Goal: Task Accomplishment & Management: Use online tool/utility

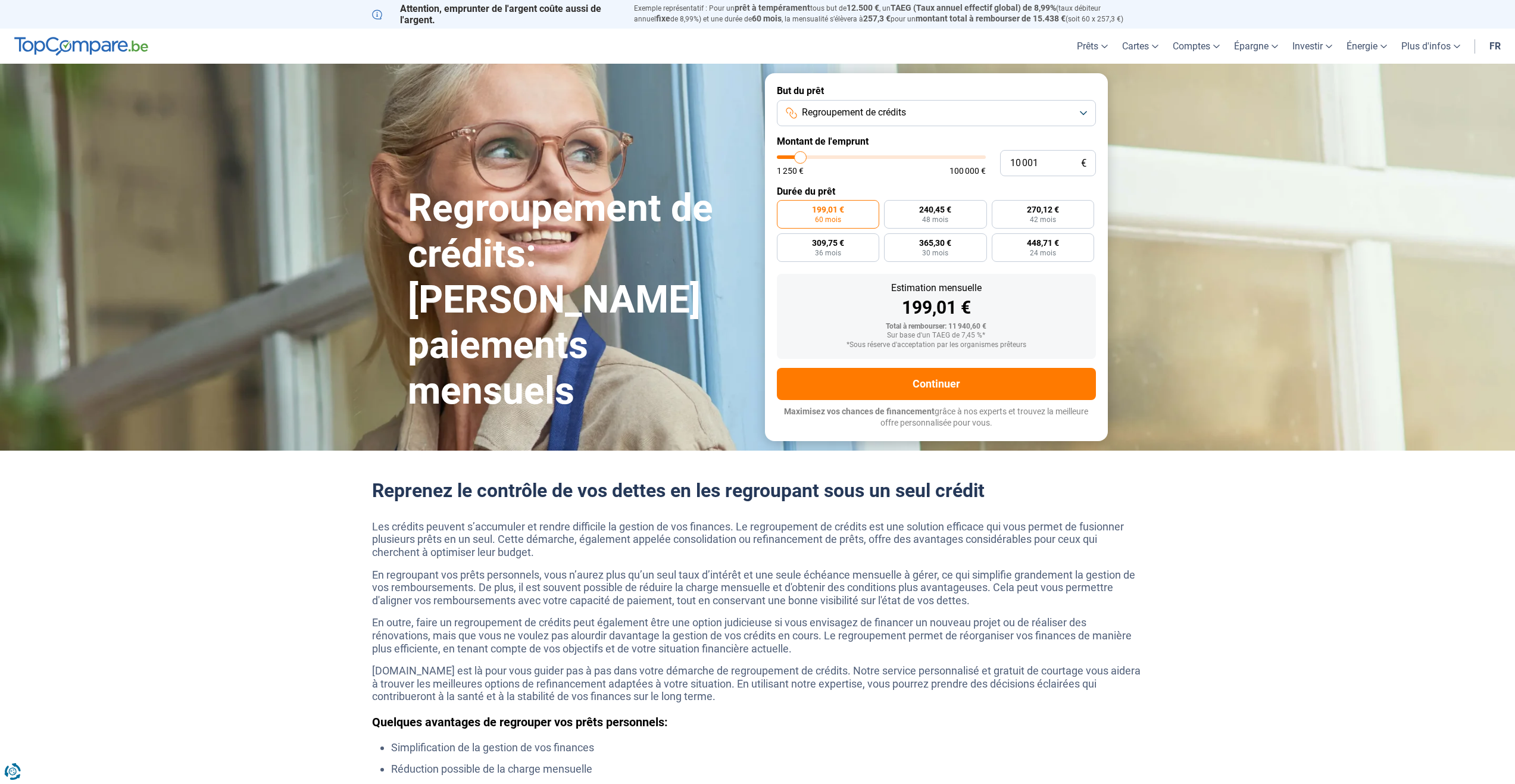
click at [845, 115] on span "Regroupement de crédits" at bounding box center [854, 113] width 104 height 13
type input "12 000"
type input "12000"
type input "12 500"
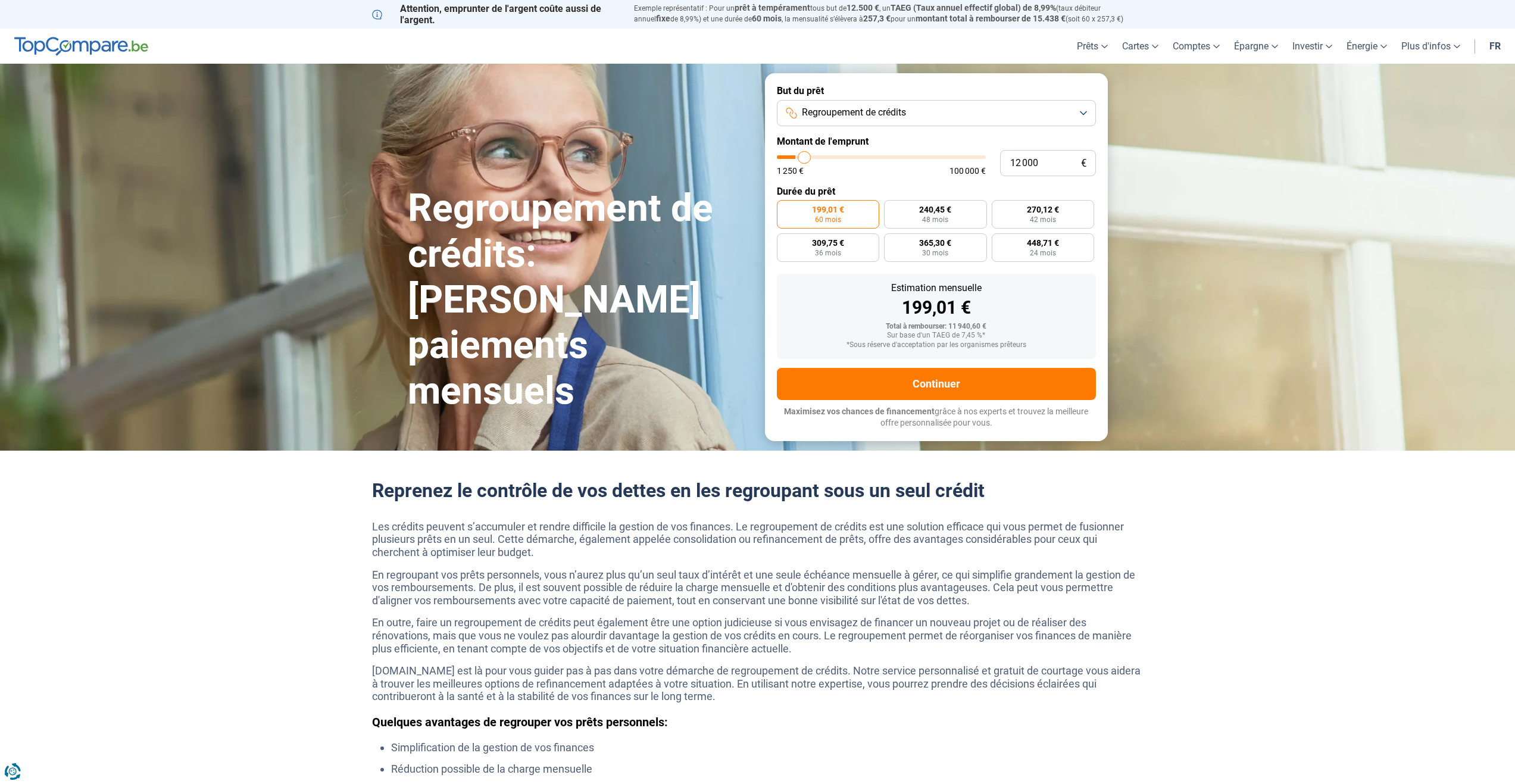
type input "12500"
type input "12 750"
type input "12750"
type input "13 000"
type input "13000"
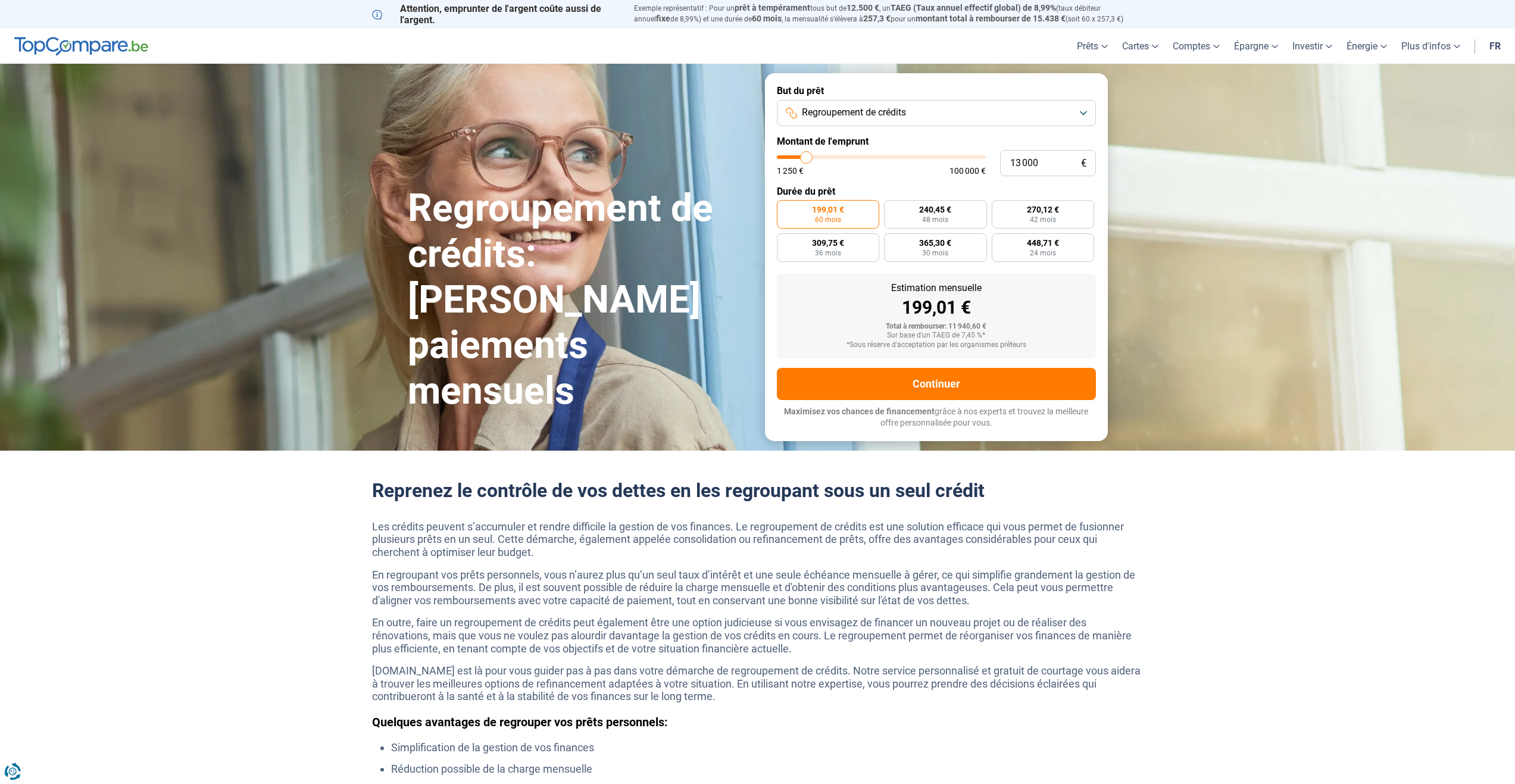
type input "13 250"
type input "13250"
type input "13 500"
type input "13500"
type input "14 000"
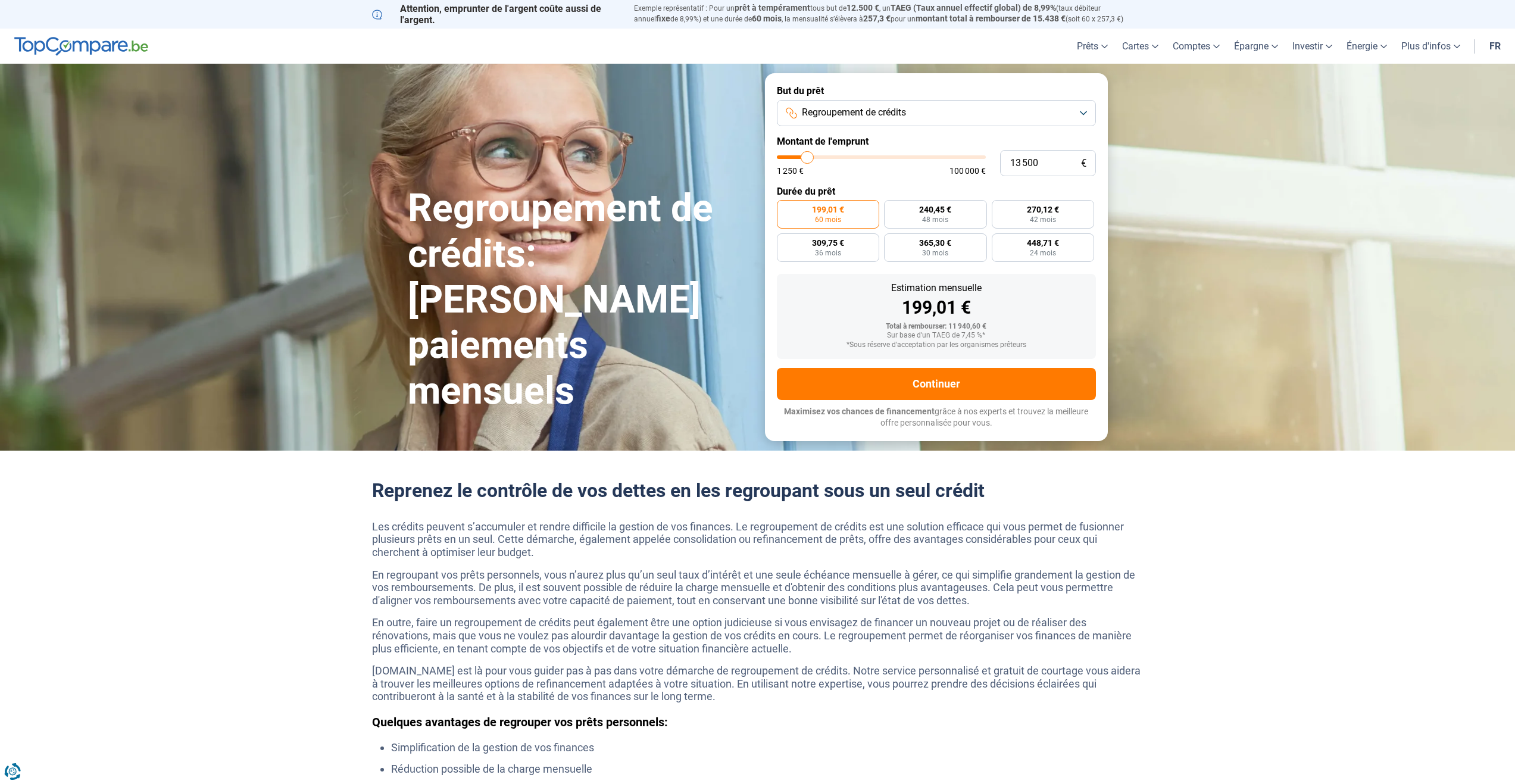
type input "14000"
type input "14 250"
type input "14250"
type input "14 500"
type input "14500"
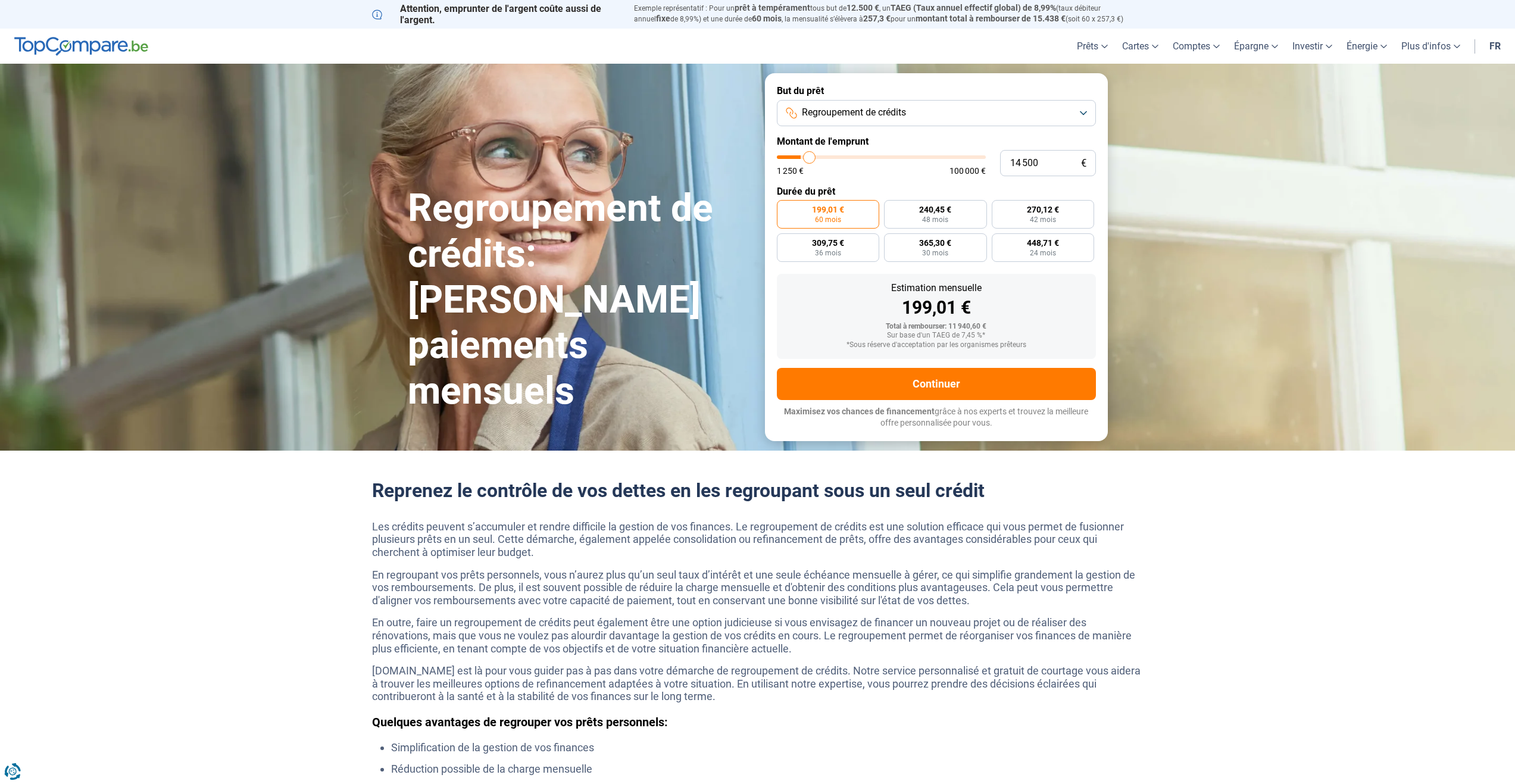
type input "14 750"
type input "14750"
type input "15 500"
type input "15500"
type input "16 000"
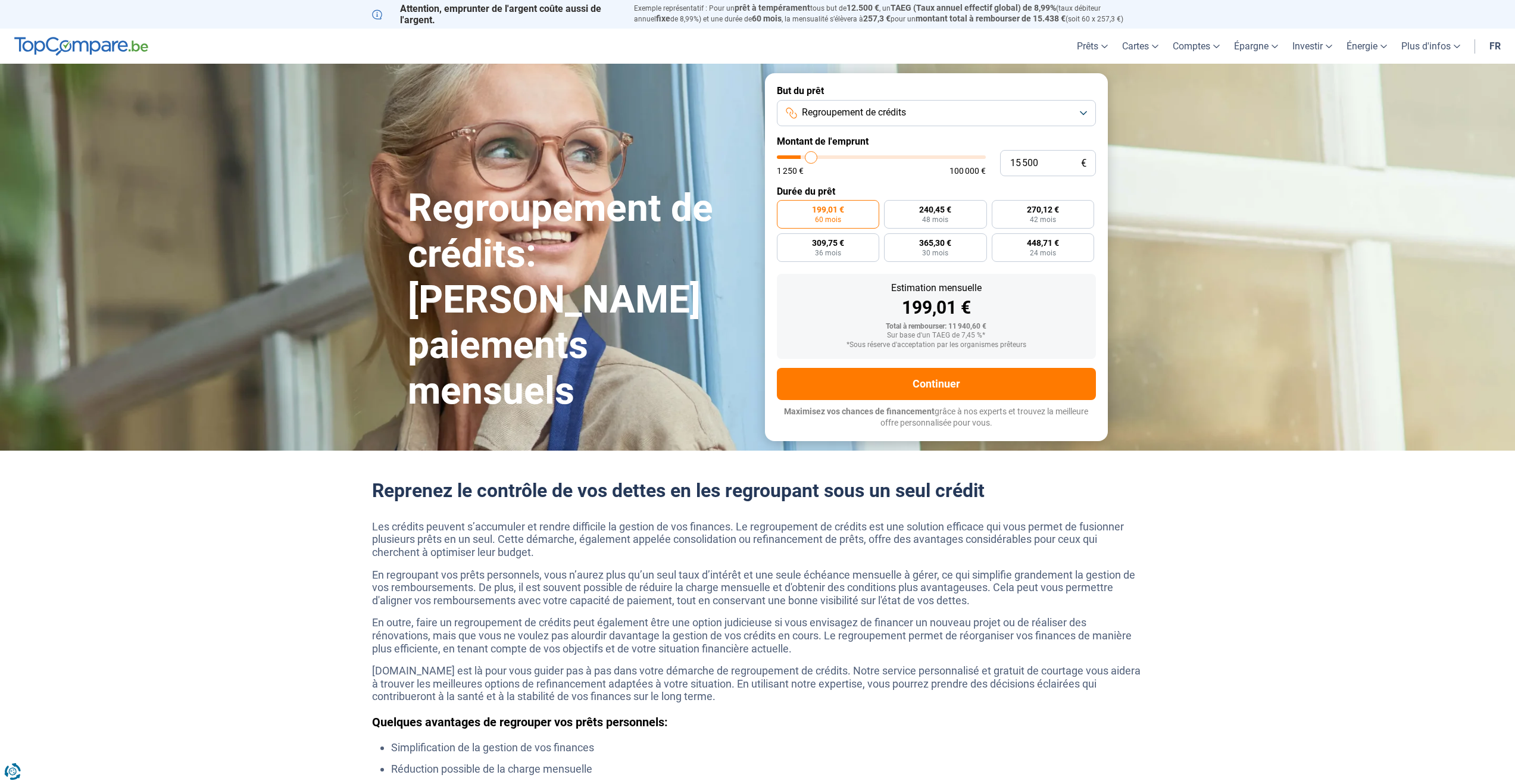
type input "16000"
type input "16 250"
type input "16250"
type input "17 000"
type input "17000"
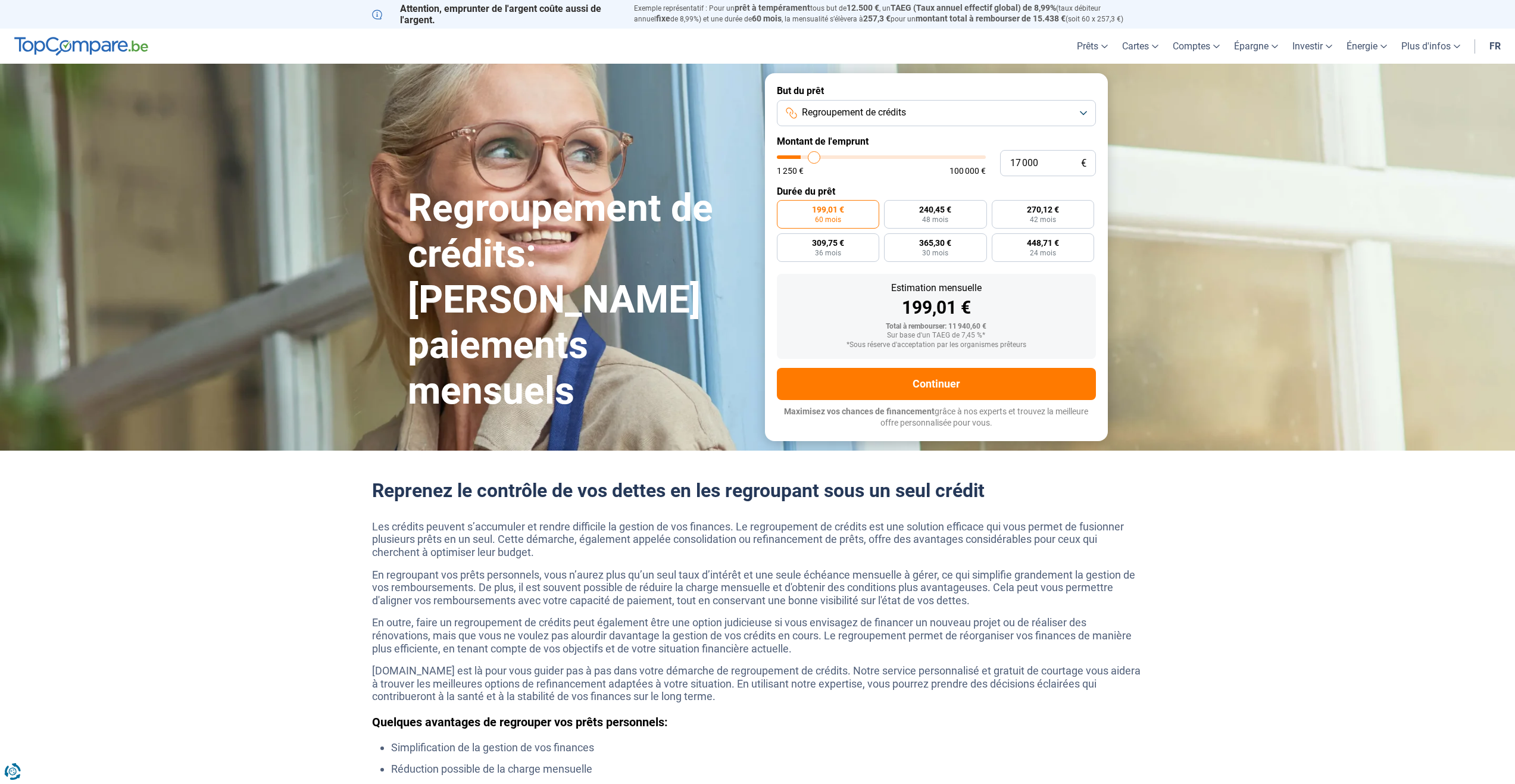
type input "17 250"
type input "17250"
type input "18 000"
type input "18000"
type input "18 750"
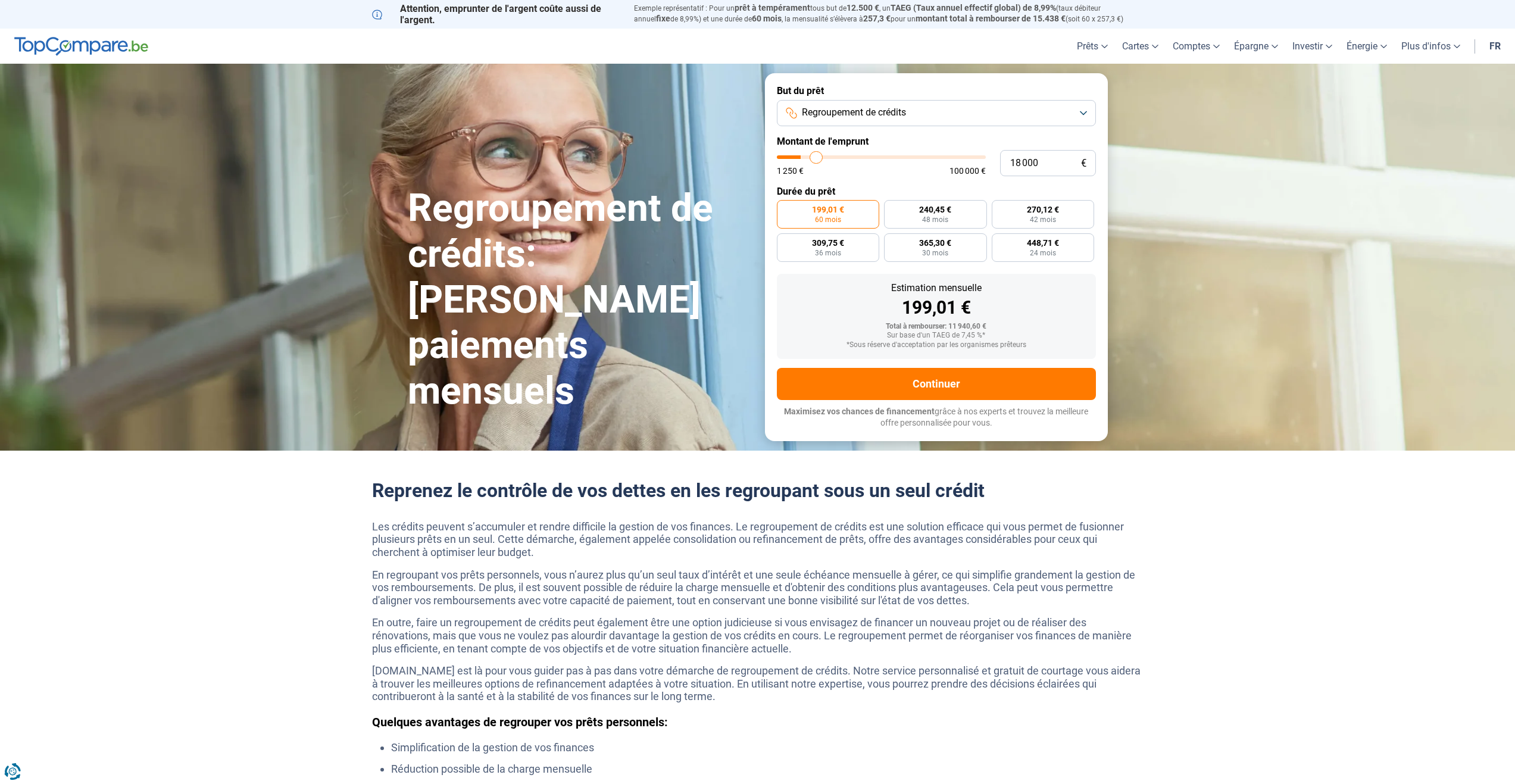
type input "18750"
type input "19 250"
type input "19250"
type input "20 000"
type input "20000"
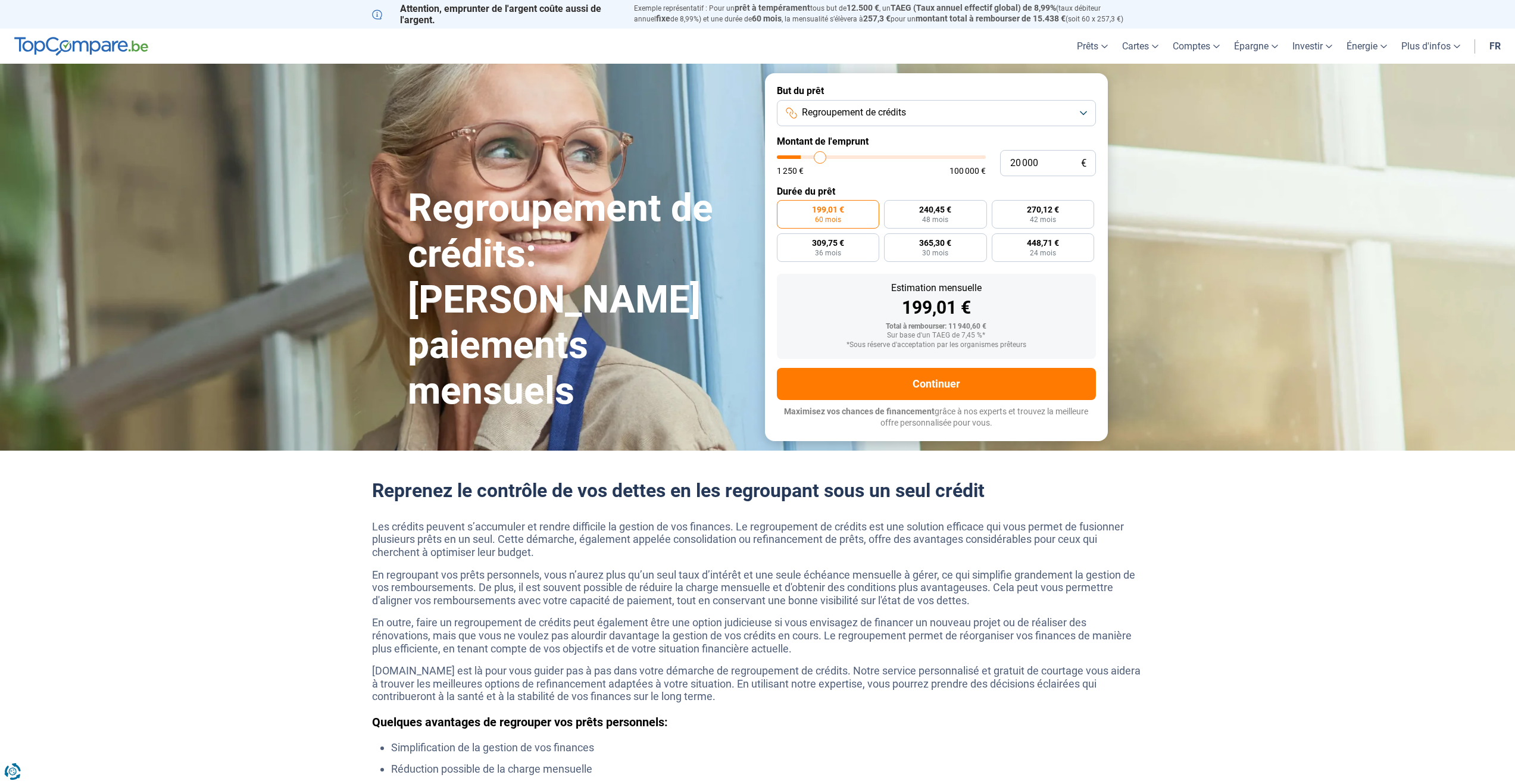
type input "21 500"
type input "21500"
type input "22 250"
type input "22250"
type input "23 500"
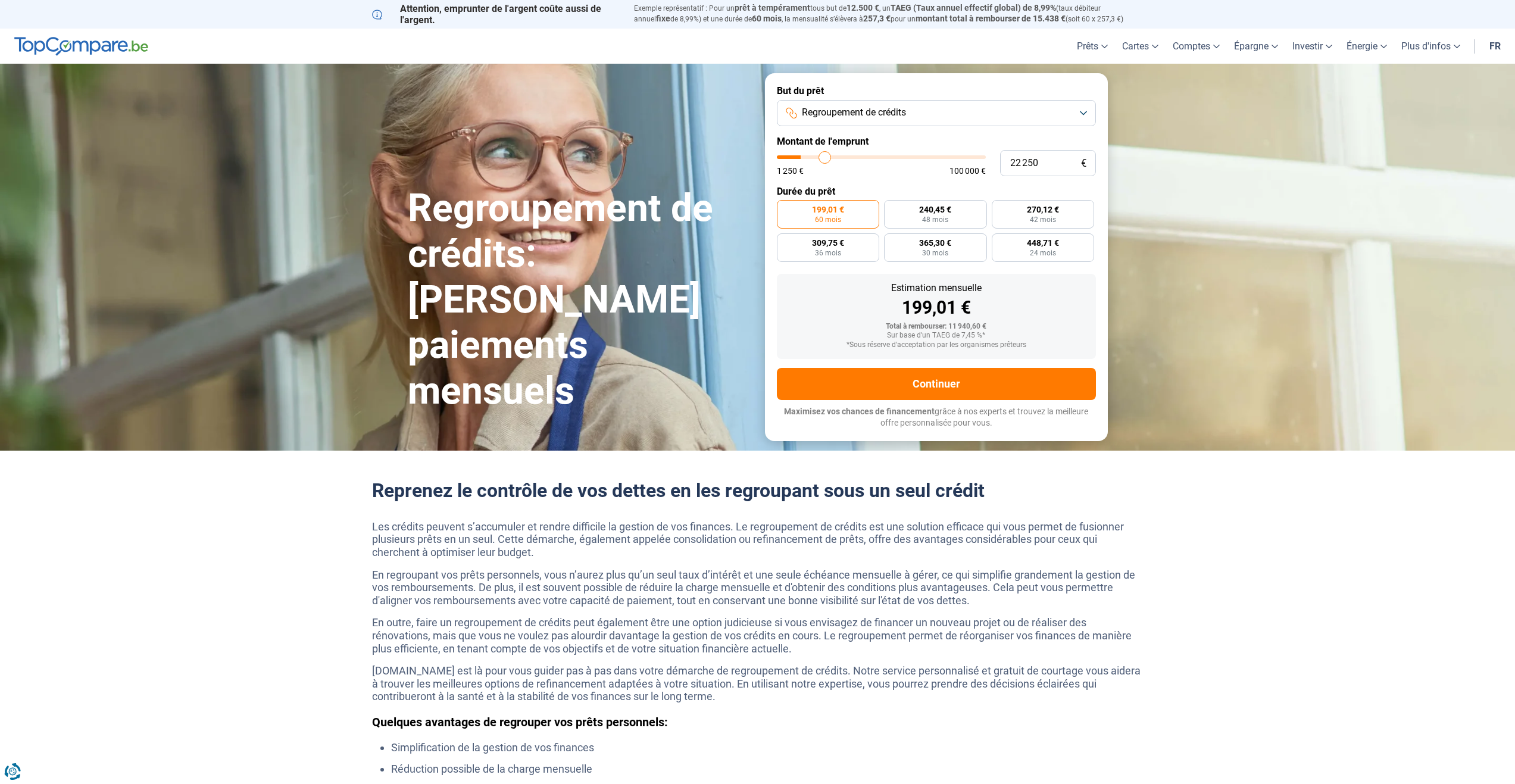
type input "23500"
type input "25 750"
type input "25750"
type input "27 500"
type input "27500"
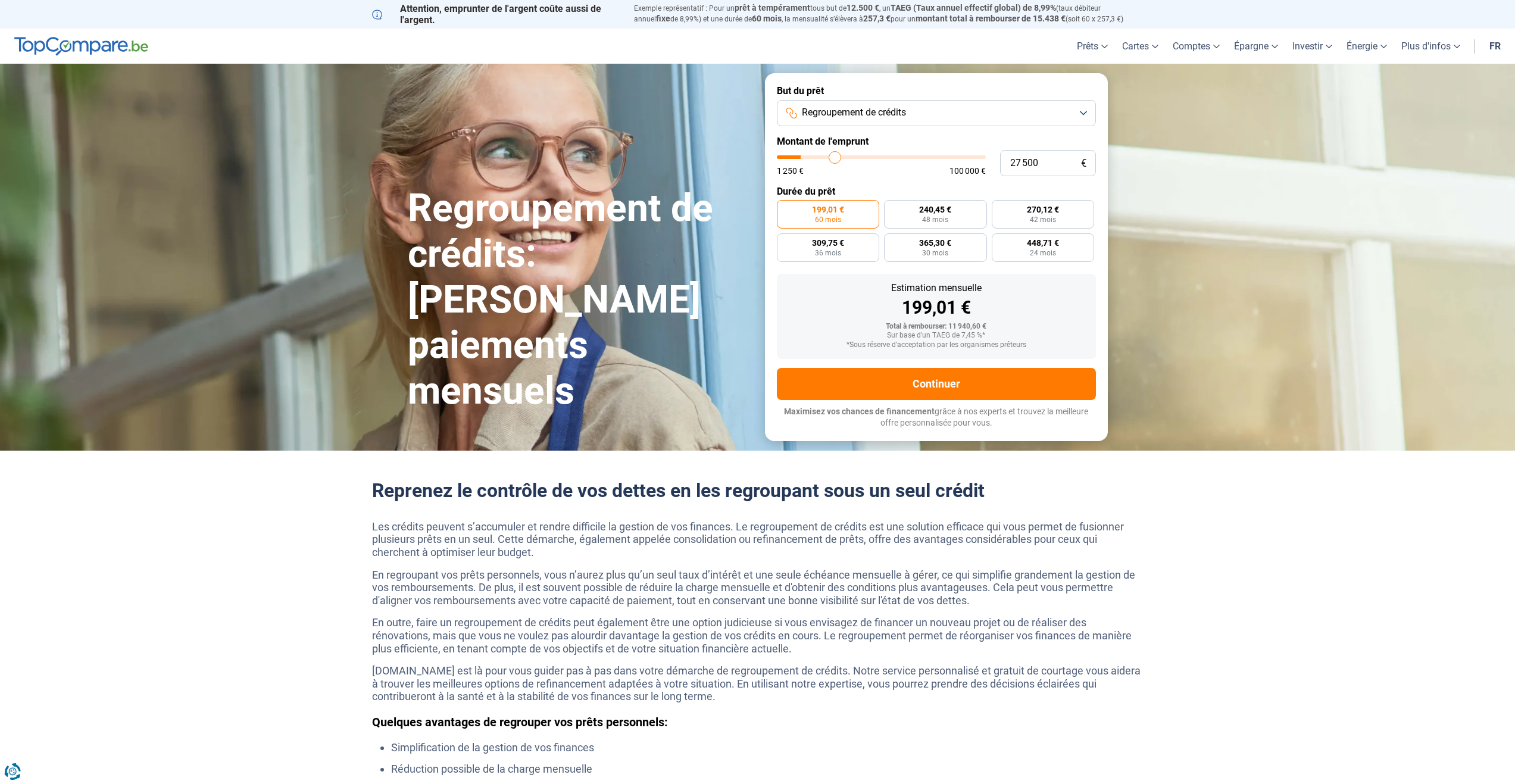
type input "29 000"
type input "29000"
type input "31 250"
type input "31250"
type input "34 000"
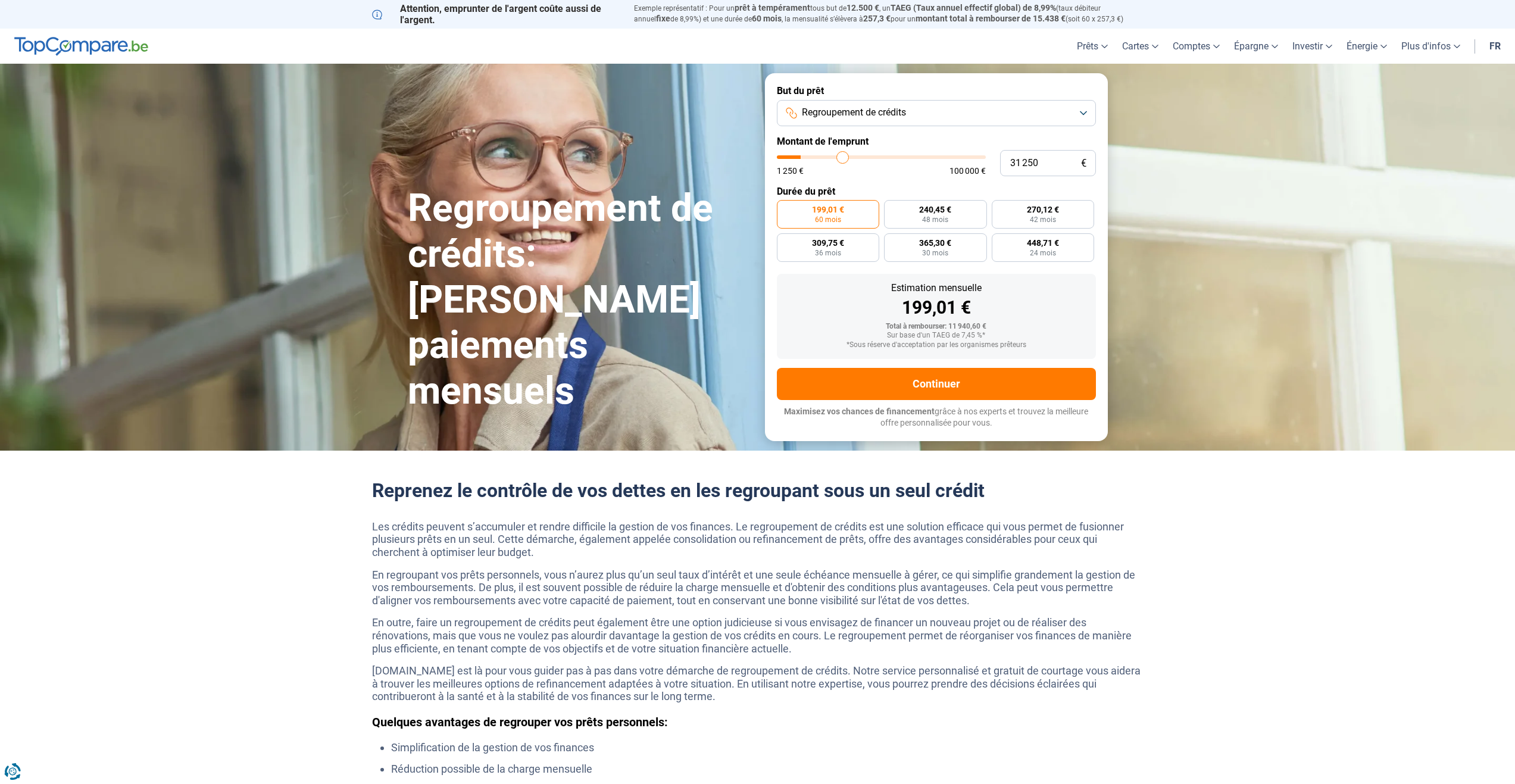
type input "34000"
type input "36 500"
type input "36500"
type input "39 250"
type input "39250"
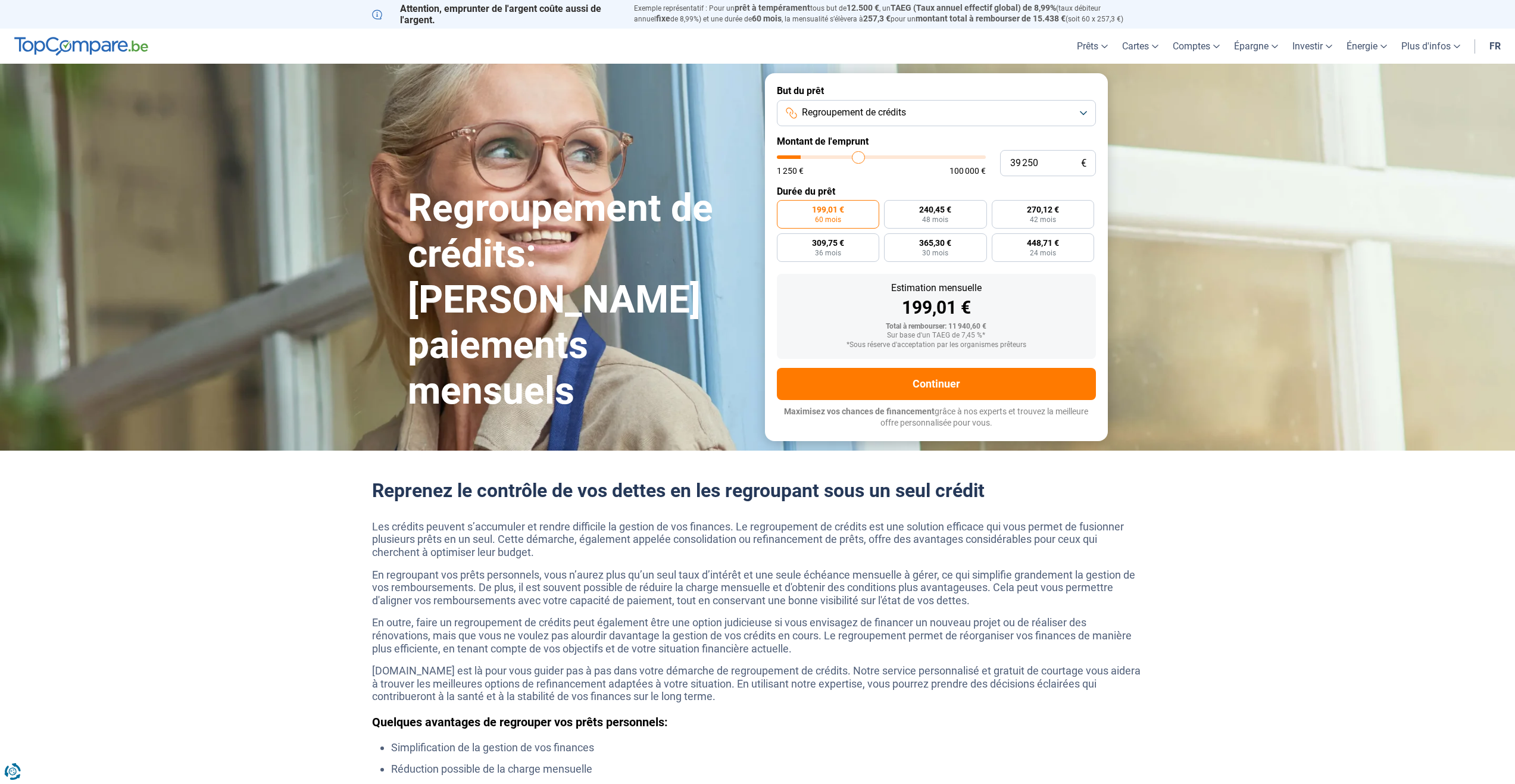
type input "41 500"
type input "41500"
type input "44 250"
type input "44250"
type input "46 500"
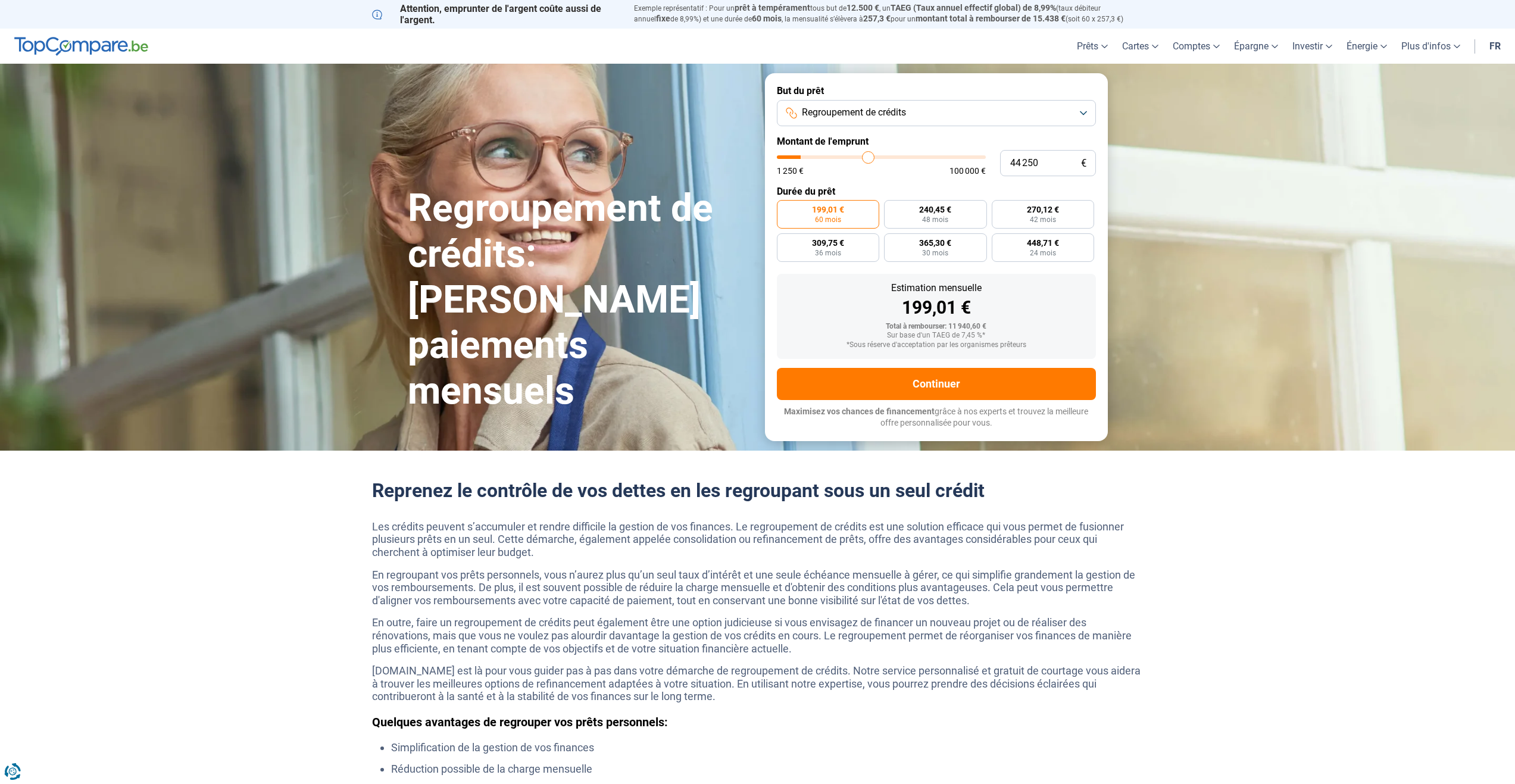
type input "46500"
type input "48 750"
type input "48750"
type input "51 250"
type input "51250"
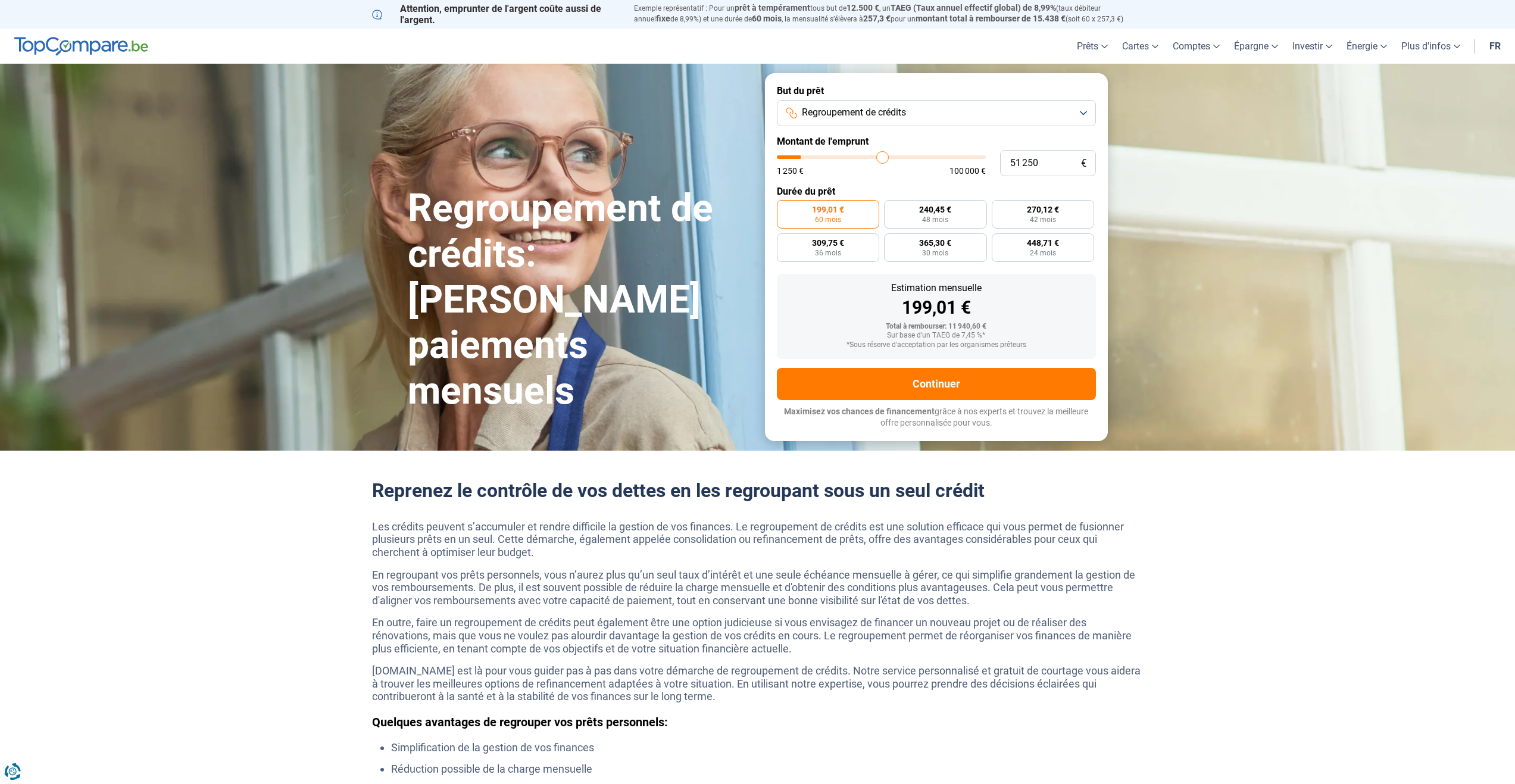
type input "53 250"
type input "53250"
type input "55 500"
type input "55500"
type input "57 250"
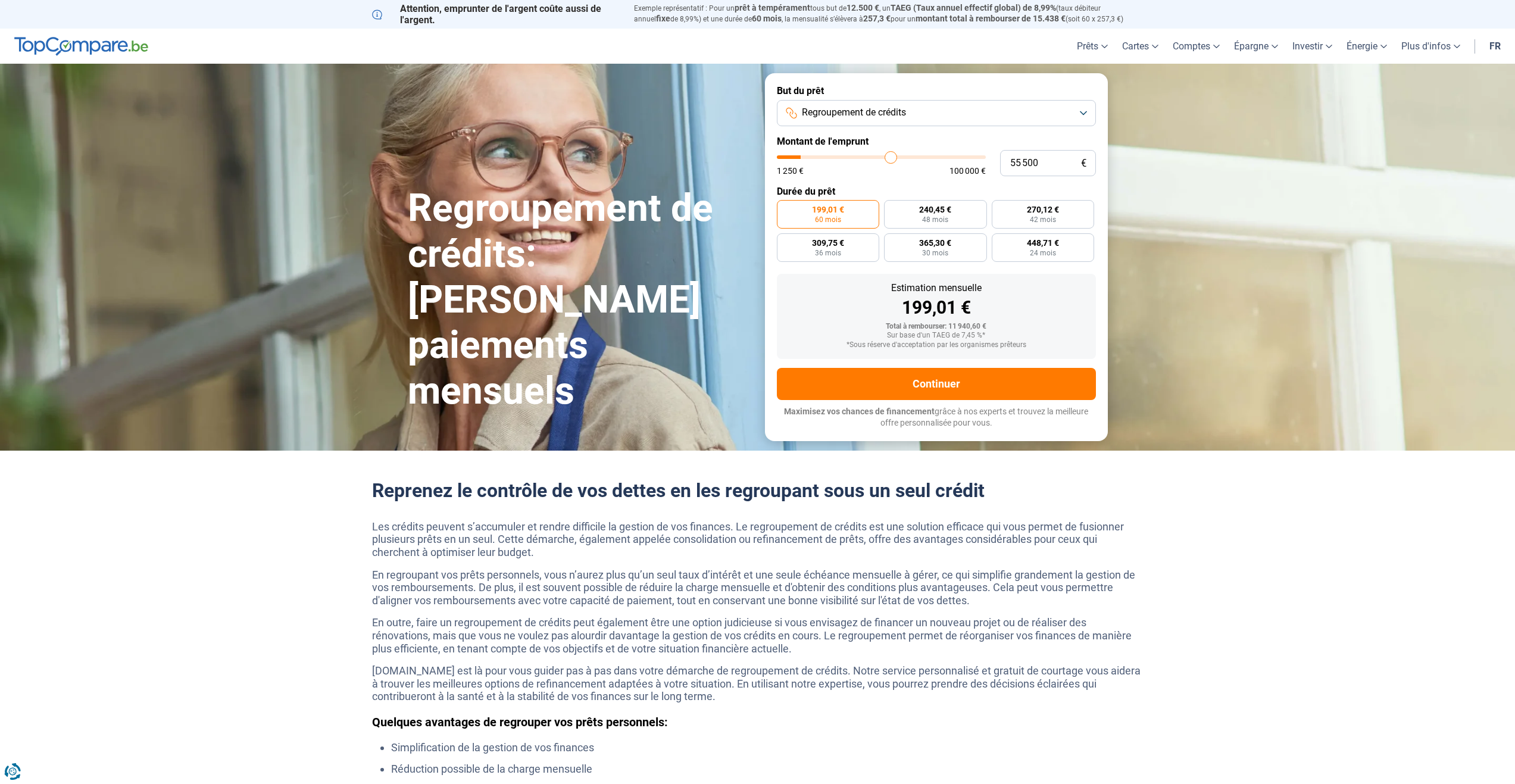
type input "57250"
type input "59 250"
type input "59250"
type input "61 000"
type input "61000"
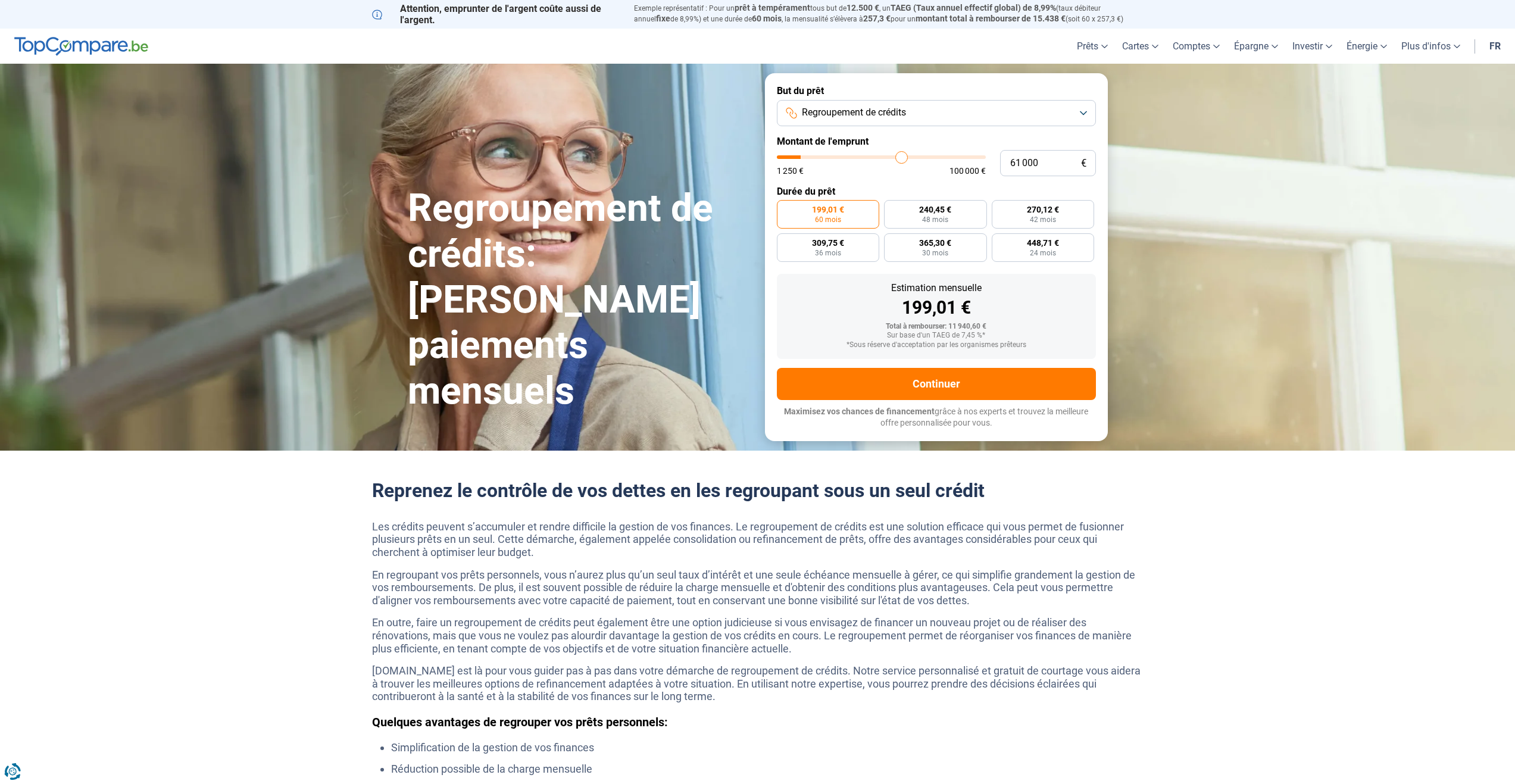
type input "63 250"
type input "63250"
type input "65 000"
type input "65000"
type input "67 250"
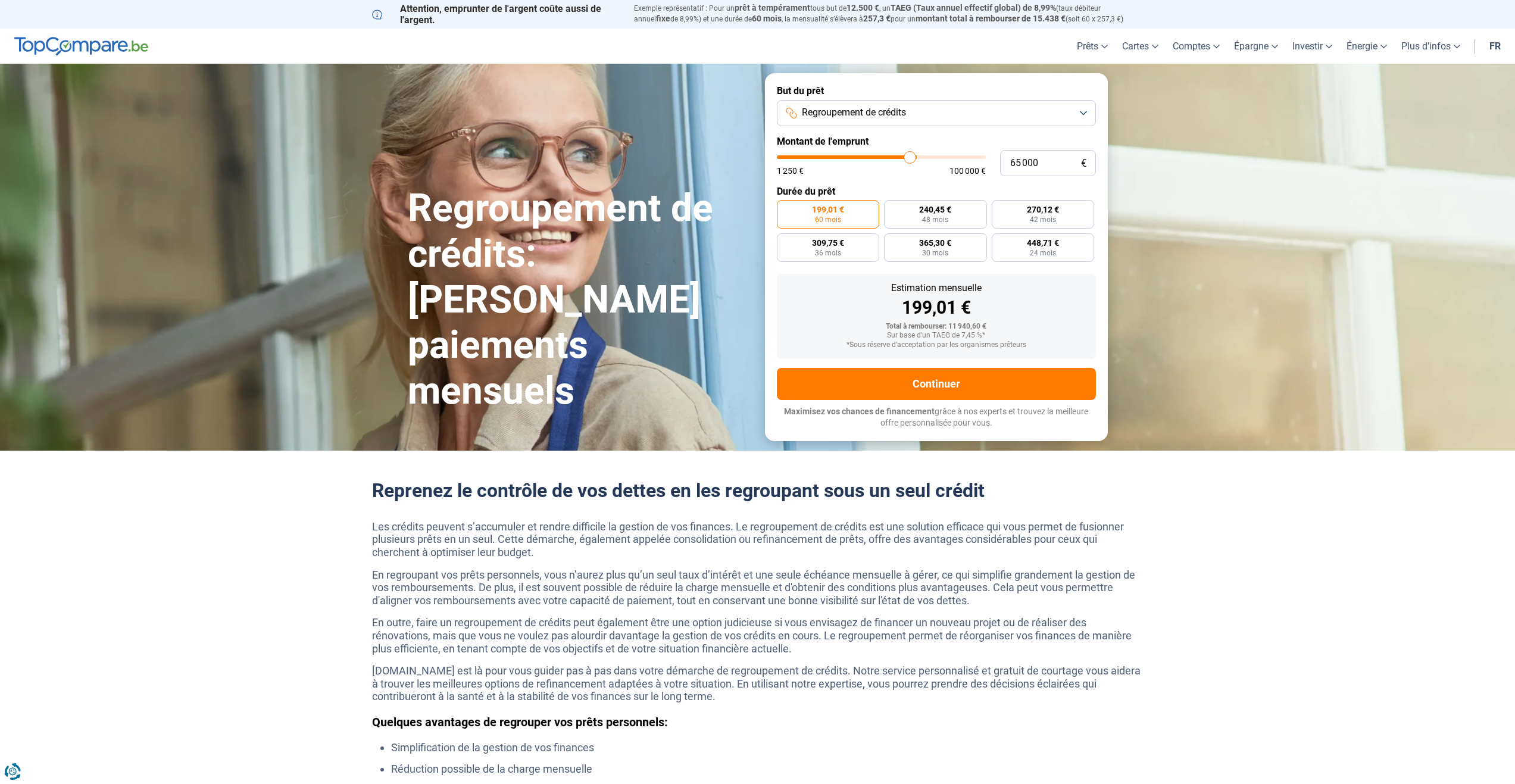
type input "67250"
type input "68 250"
type input "68250"
type input "70 250"
type input "70250"
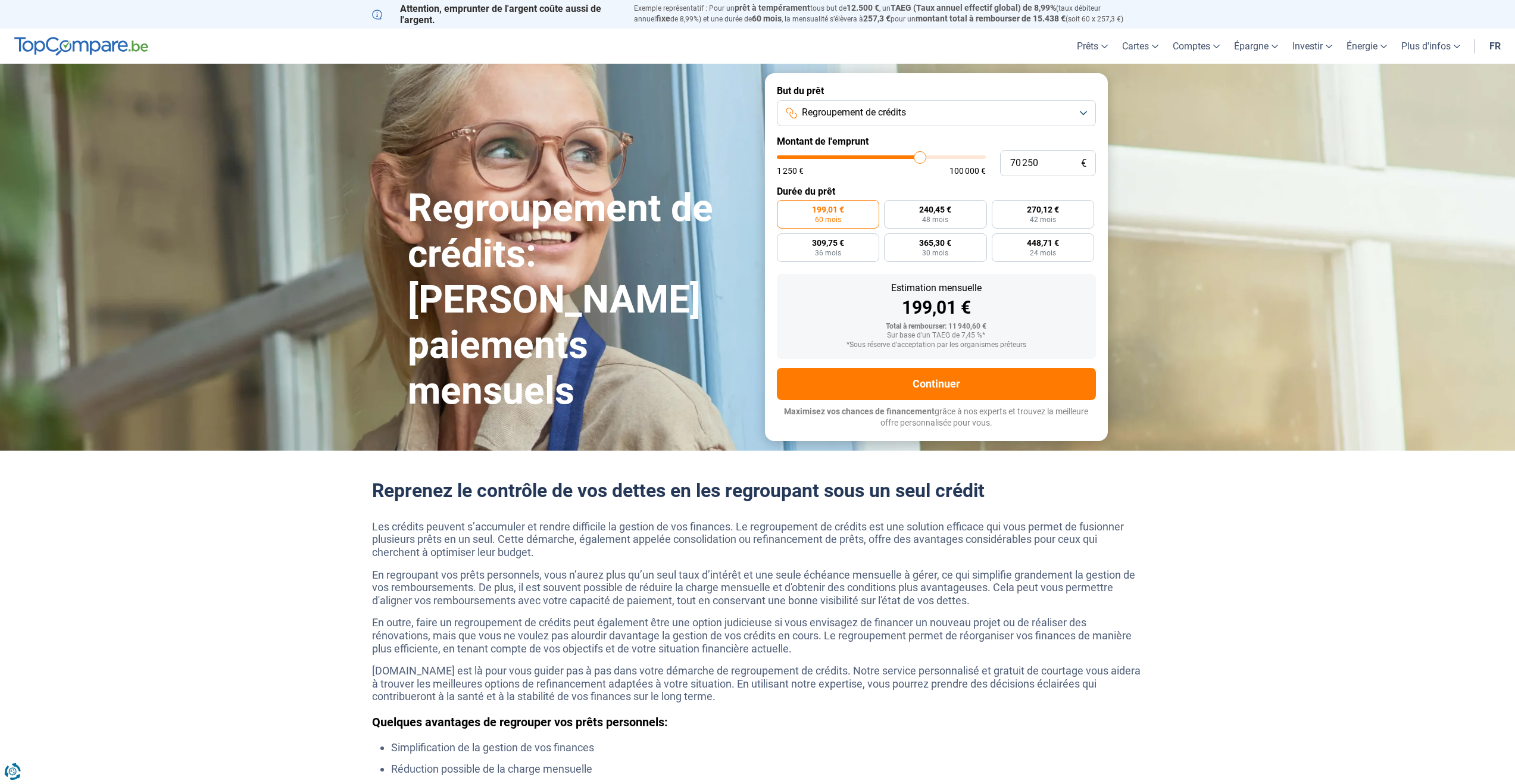
type input "71 750"
type input "71750"
type input "73 250"
type input "73250"
type input "75 250"
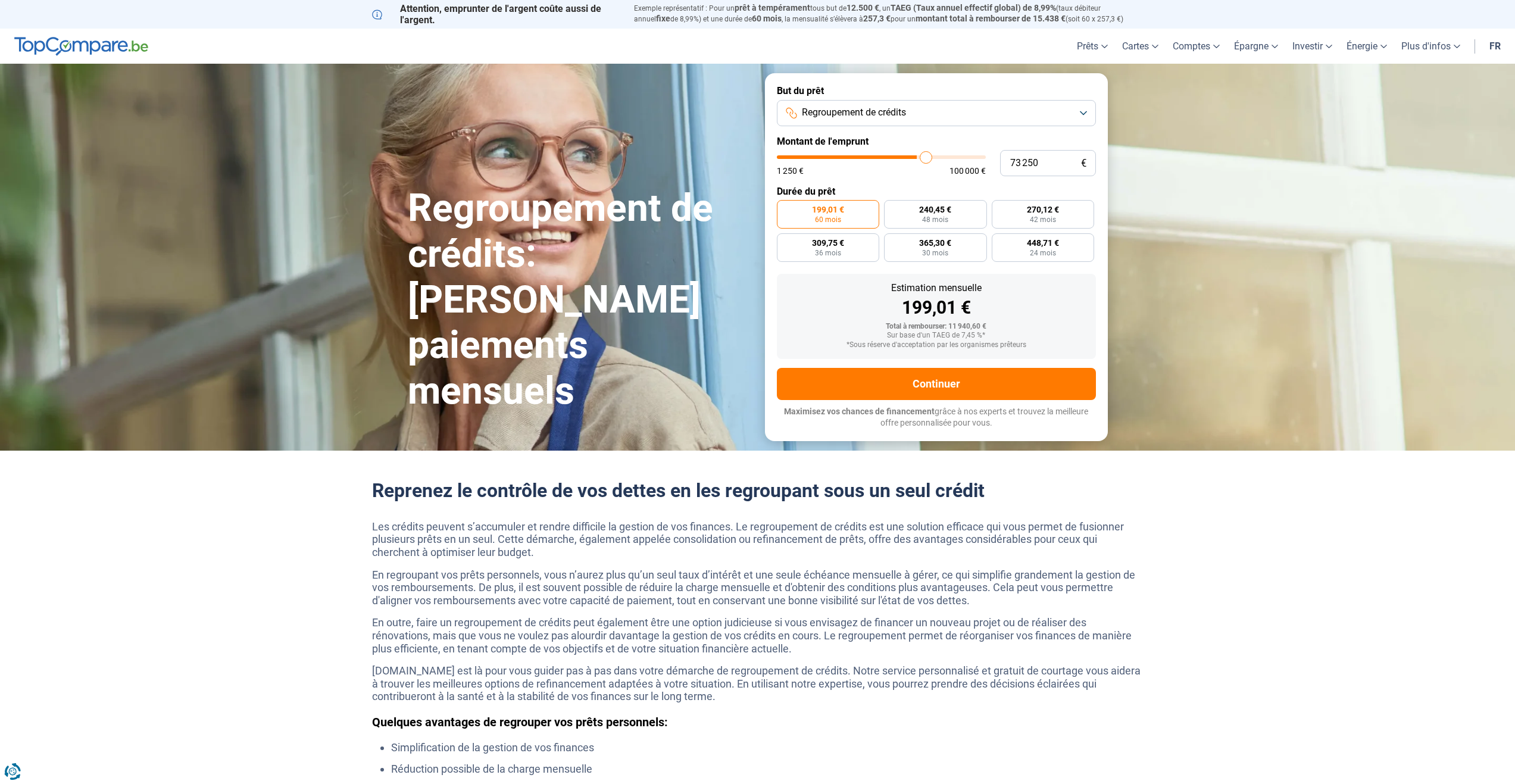
type input "75250"
type input "75 750"
type input "75750"
type input "77 000"
type input "77000"
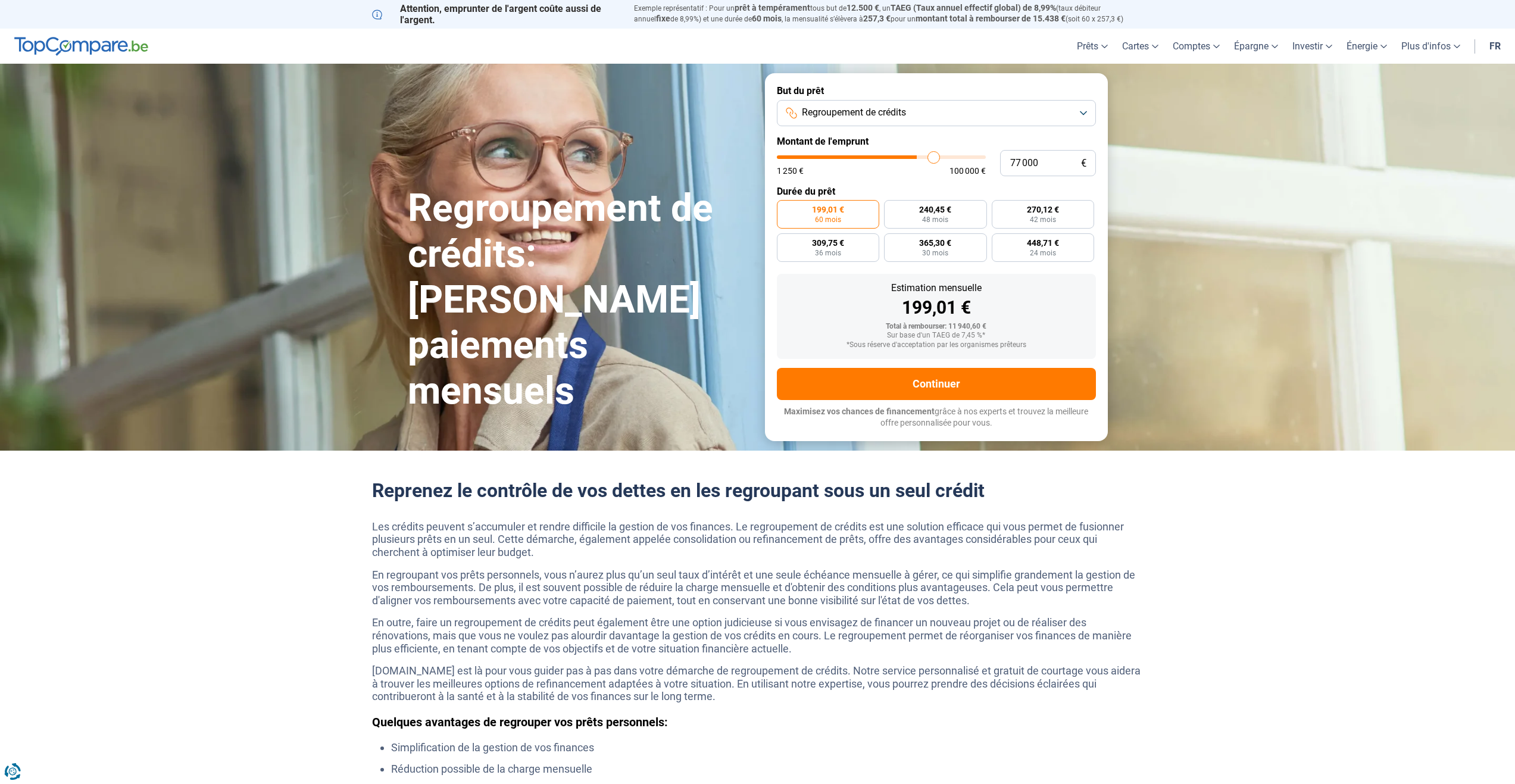
type input "78 000"
type input "78000"
type input "79 250"
type input "79250"
type input "80 000"
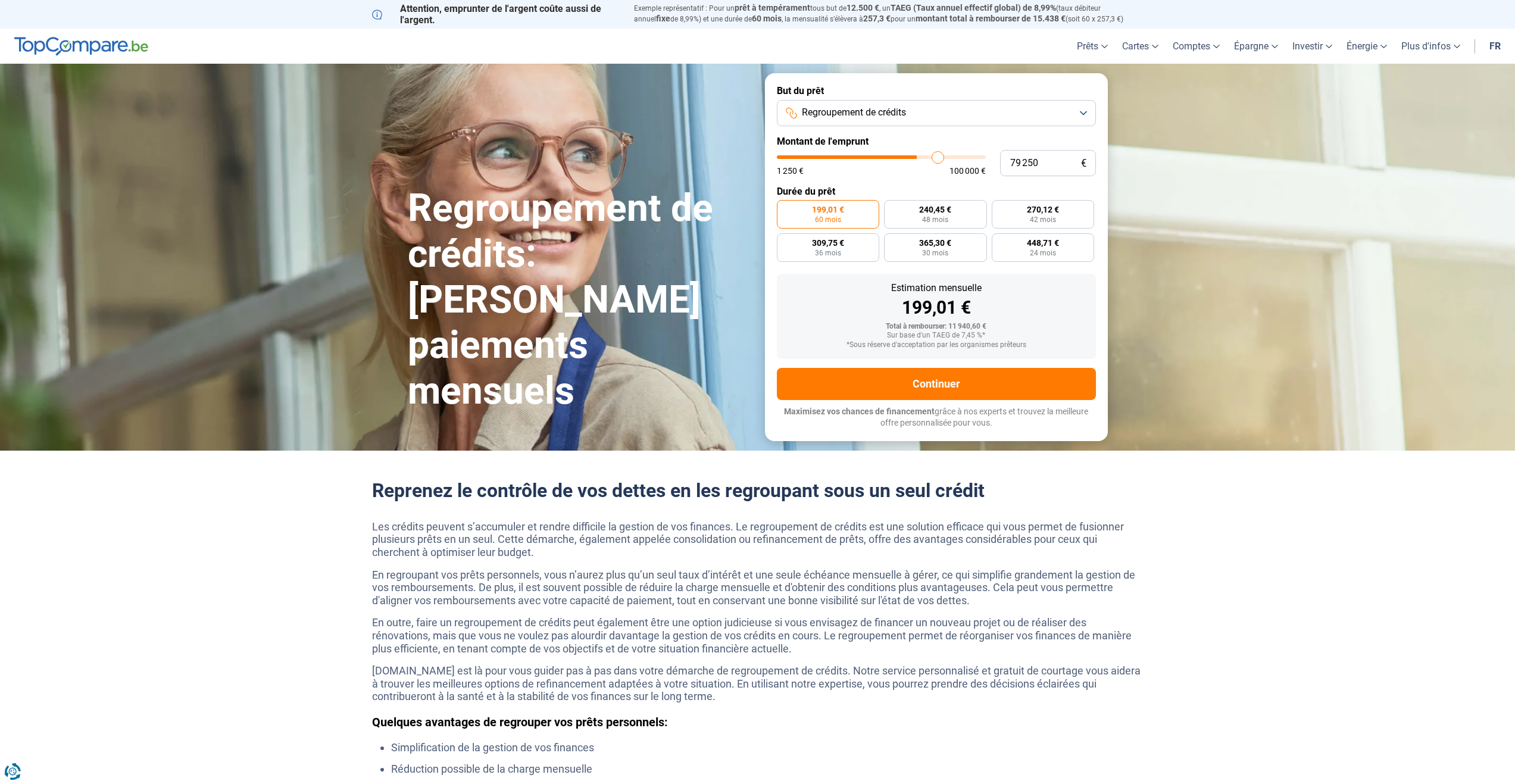
type input "80000"
type input "81 250"
type input "81250"
type input "81 750"
type input "81750"
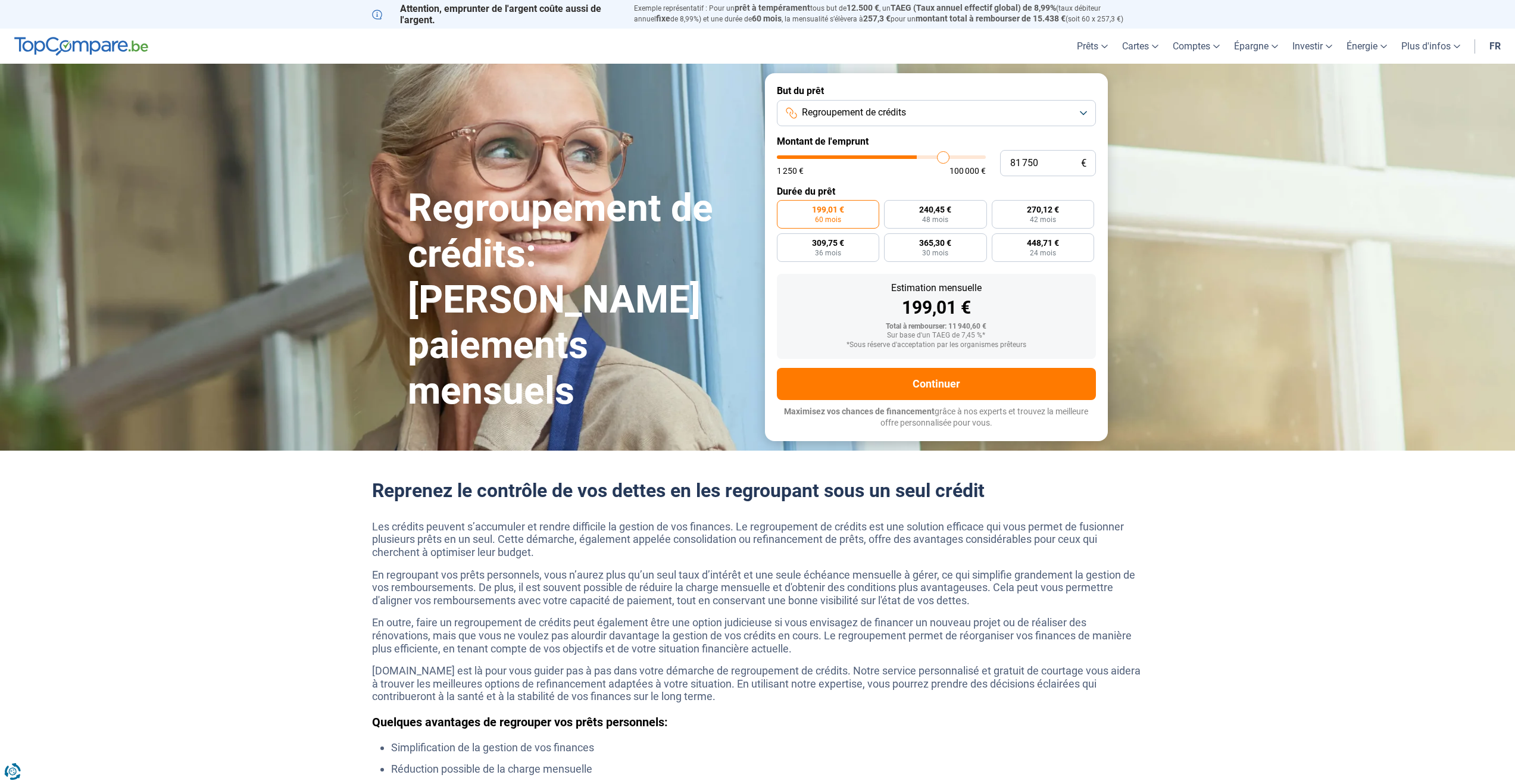
type input "82 500"
type input "82500"
type input "83 250"
type input "83250"
type input "83 750"
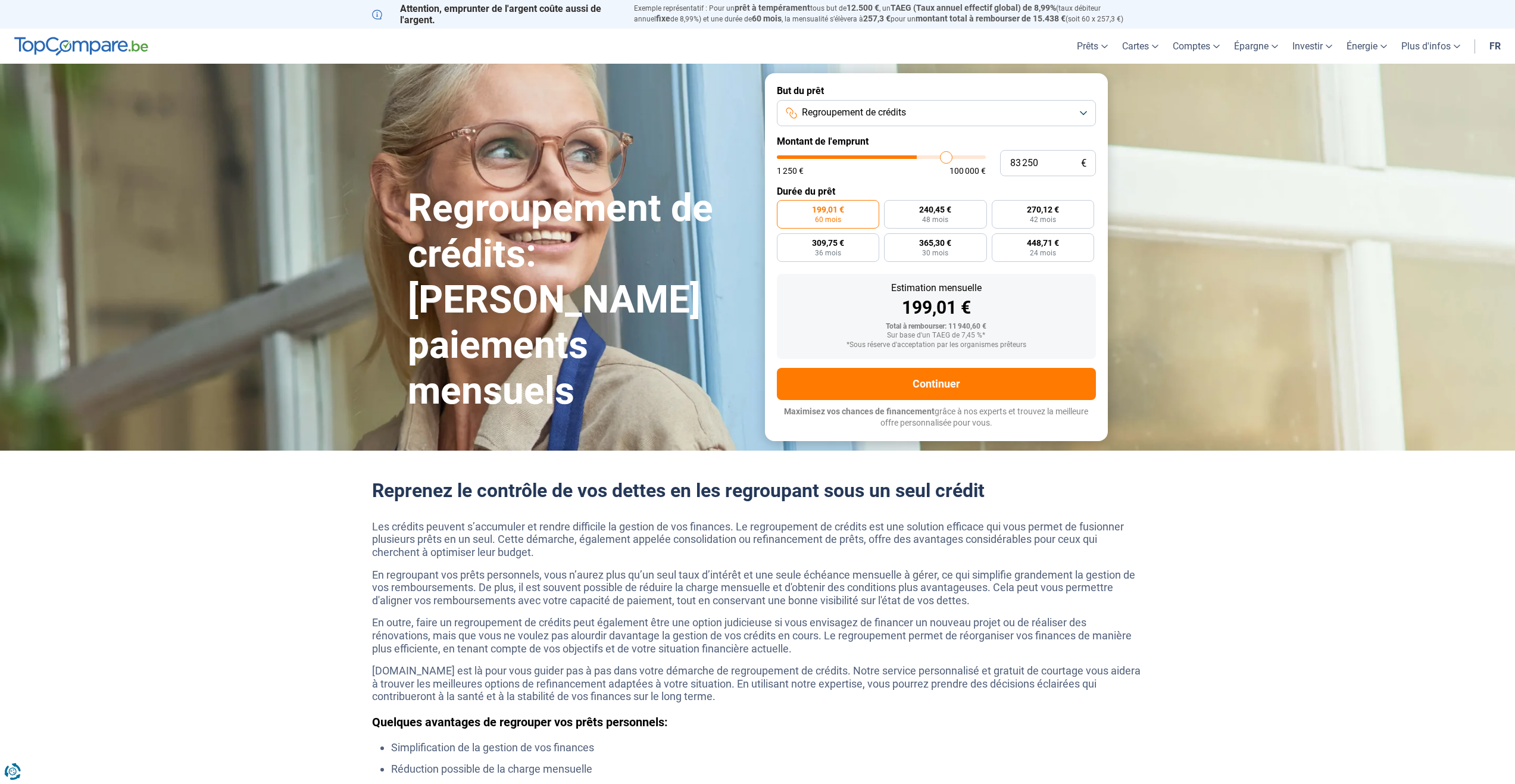
type input "83750"
type input "84 250"
type input "84250"
type input "85 000"
type input "85000"
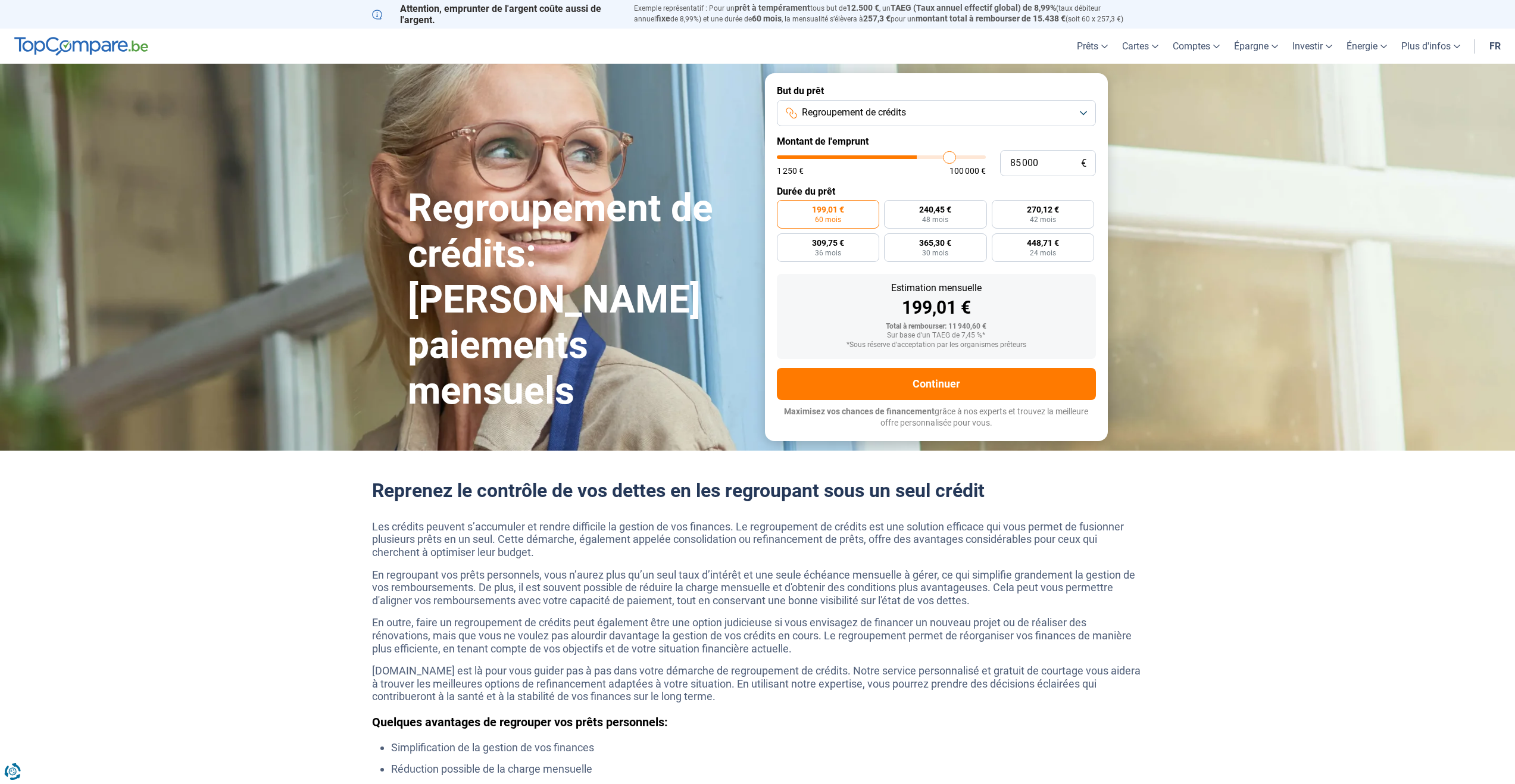
type input "85 500"
type input "85500"
type input "86 000"
type input "86000"
type input "86 750"
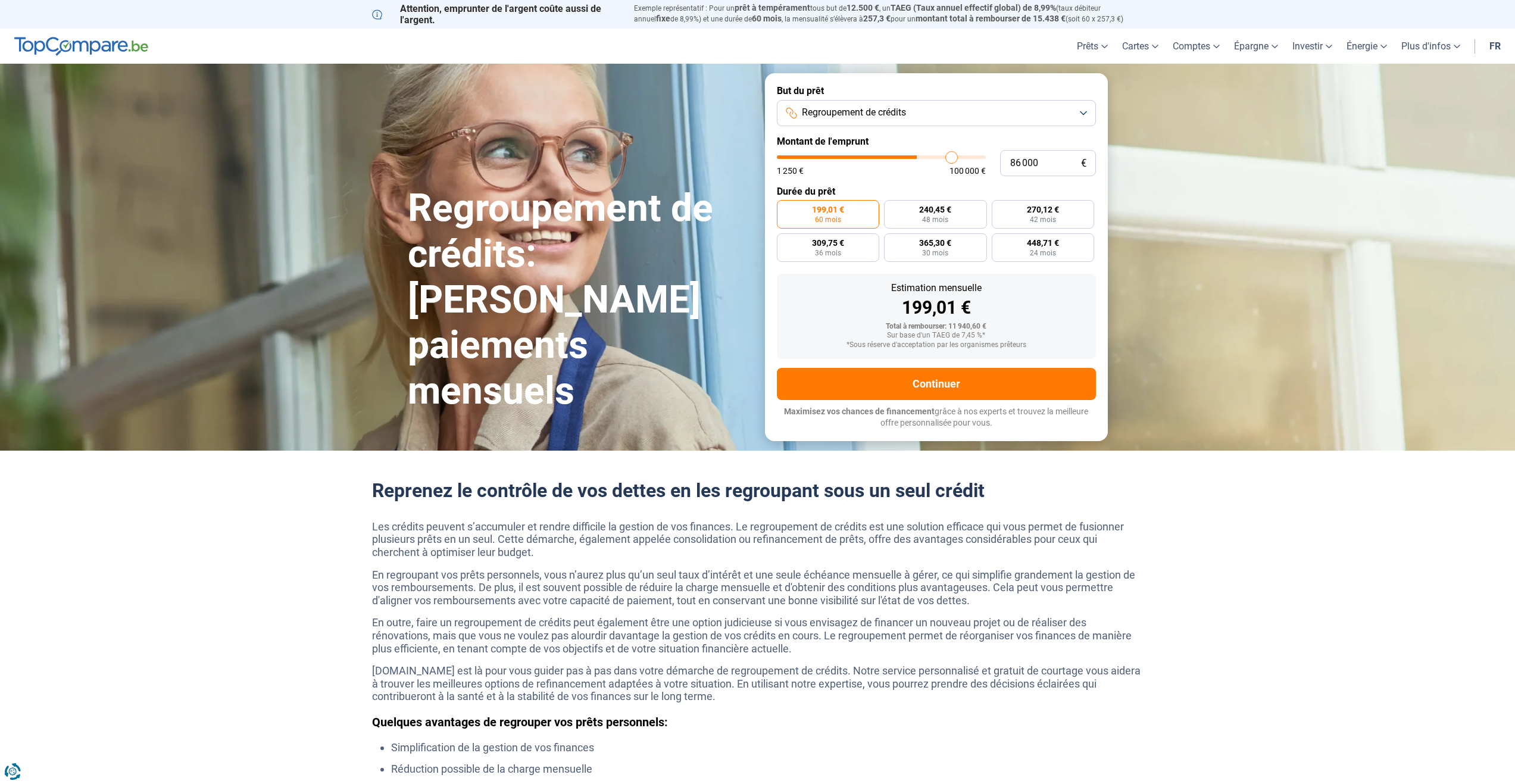
type input "86750"
type input "87 250"
type input "87250"
type input "88 000"
type input "88000"
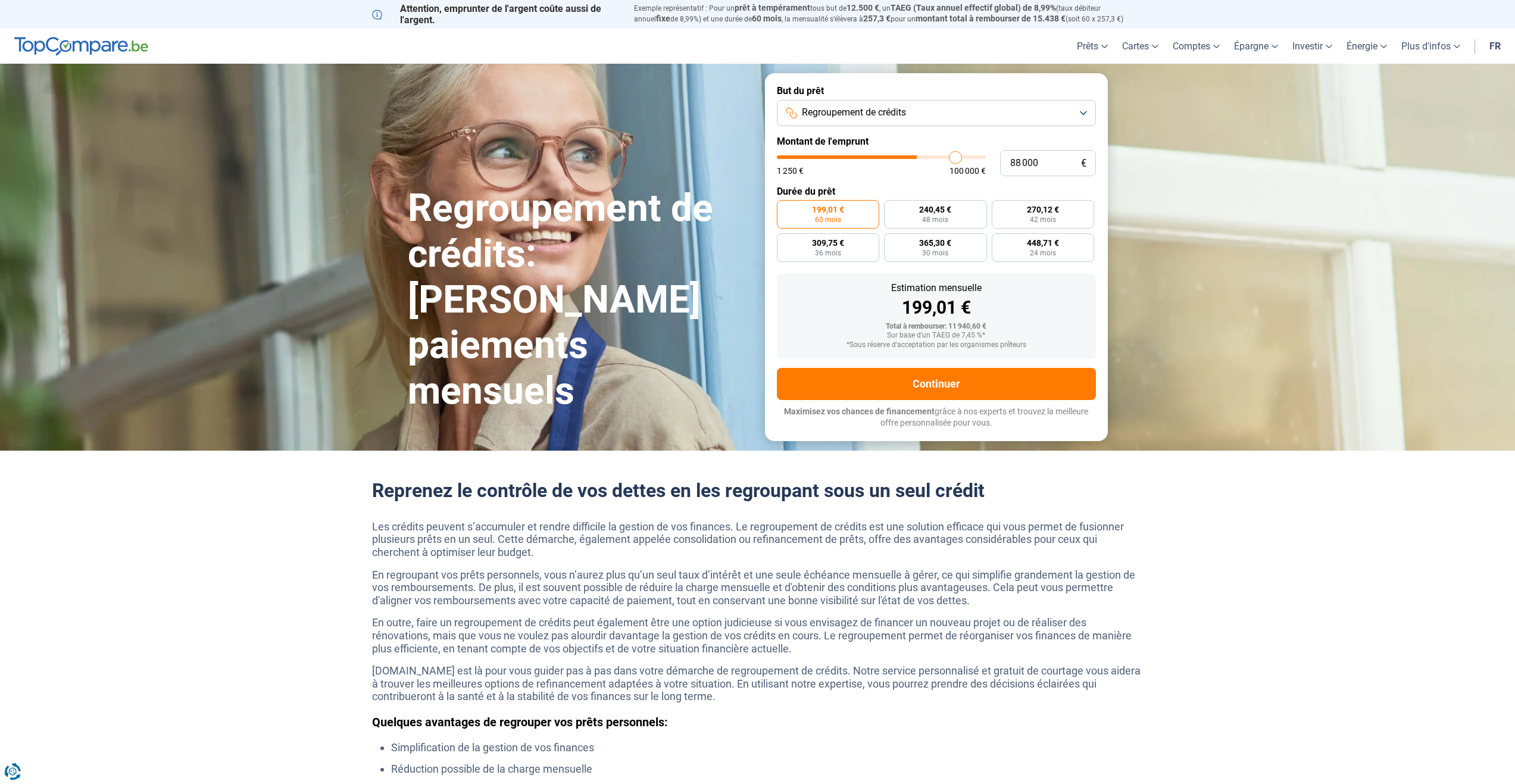
type input "88 500"
type input "88500"
type input "89 000"
type input "89000"
type input "90 000"
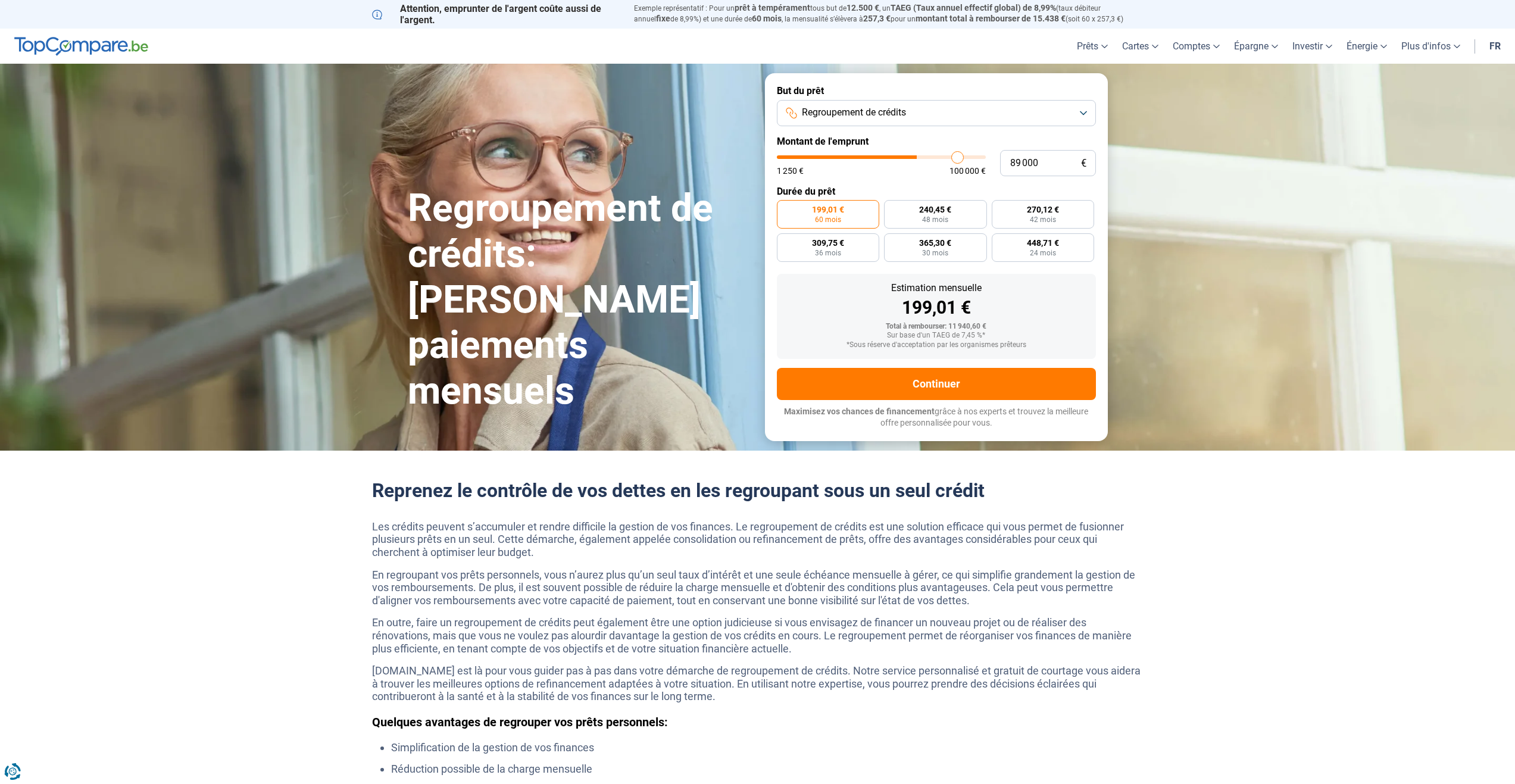
type input "90000"
type input "91 250"
type input "91250"
type input "91 750"
type input "91750"
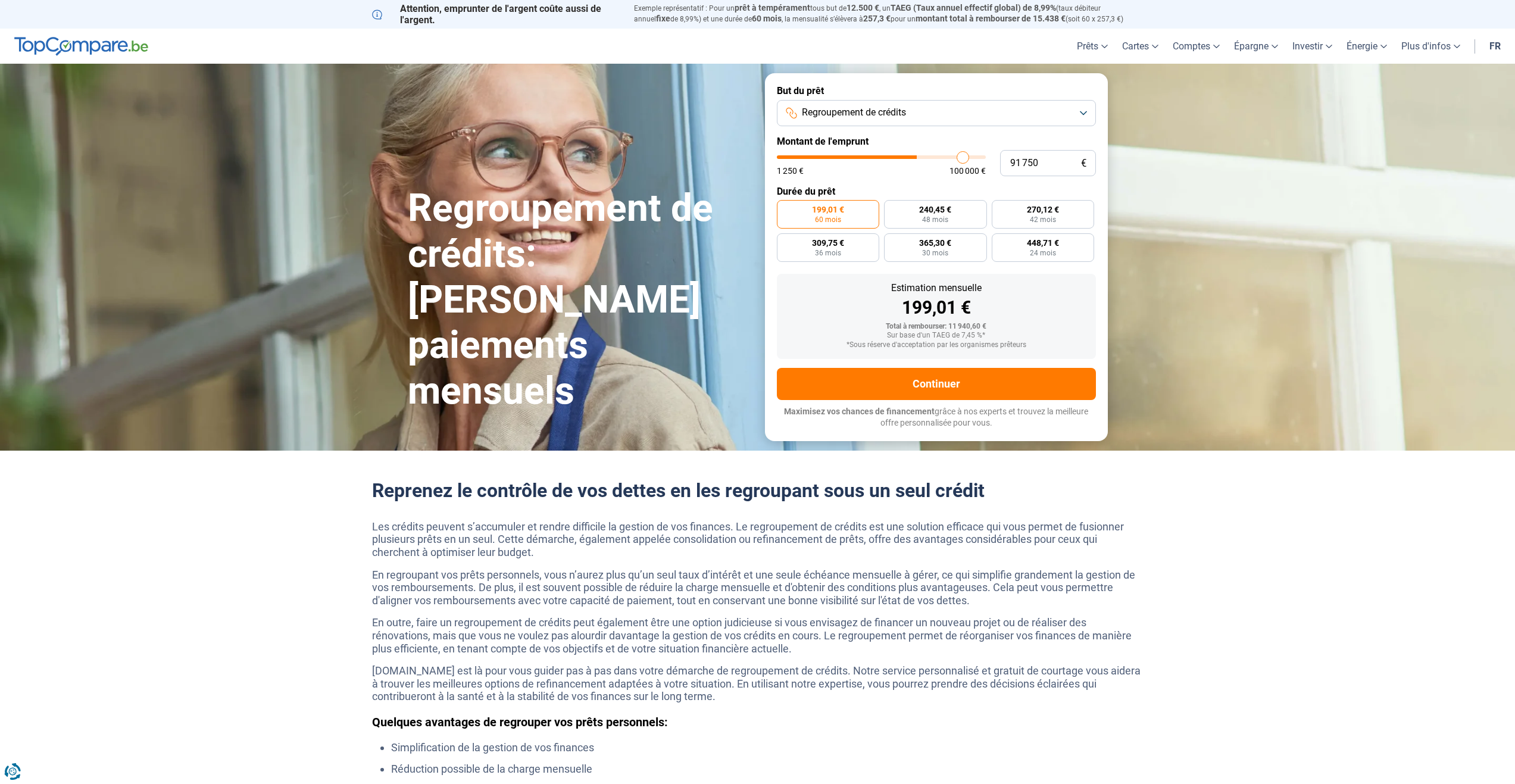
type input "92 750"
type input "92750"
type input "93 500"
type input "93500"
type input "94 250"
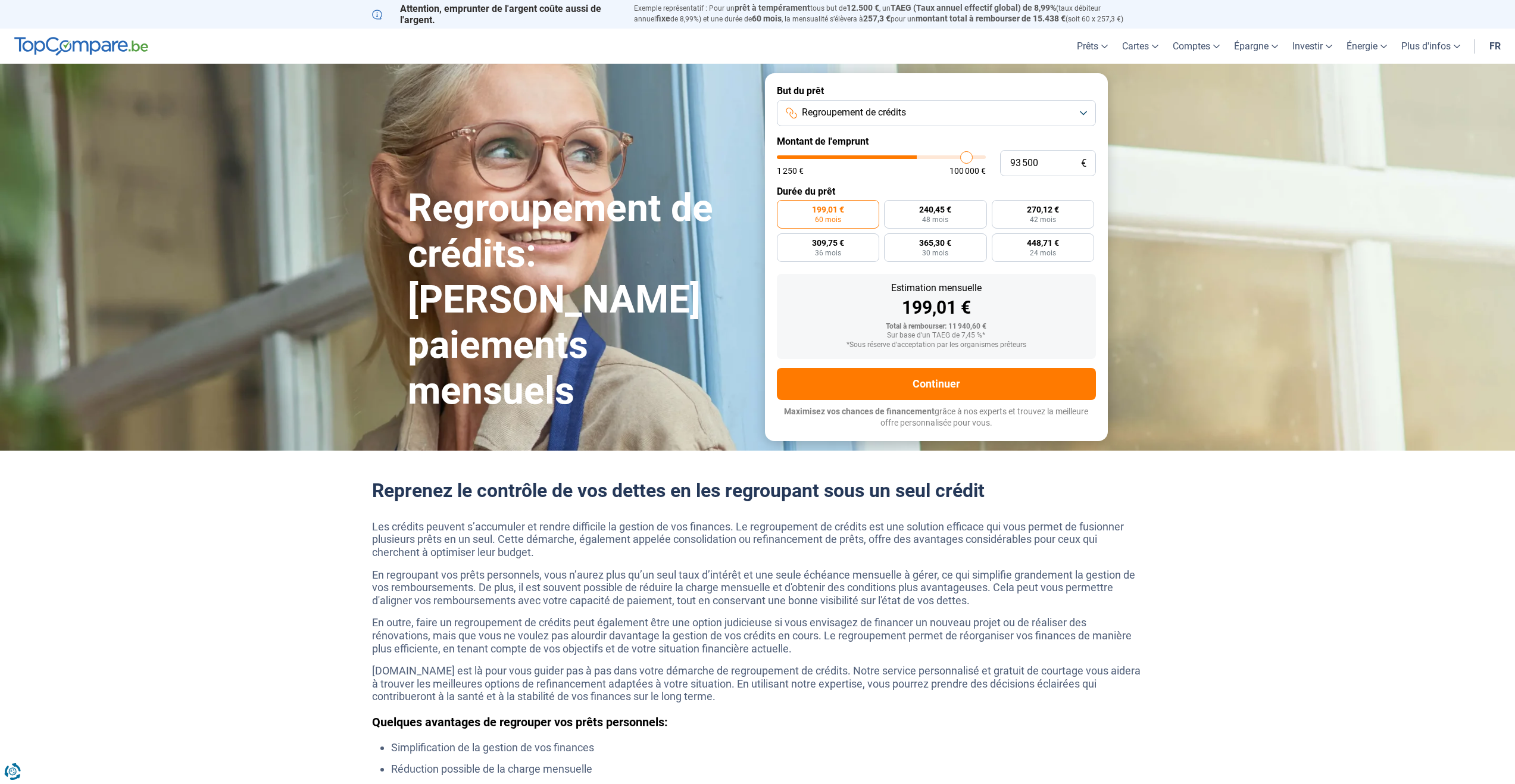
type input "94250"
type input "95 500"
type input "95500"
type input "96 000"
type input "96000"
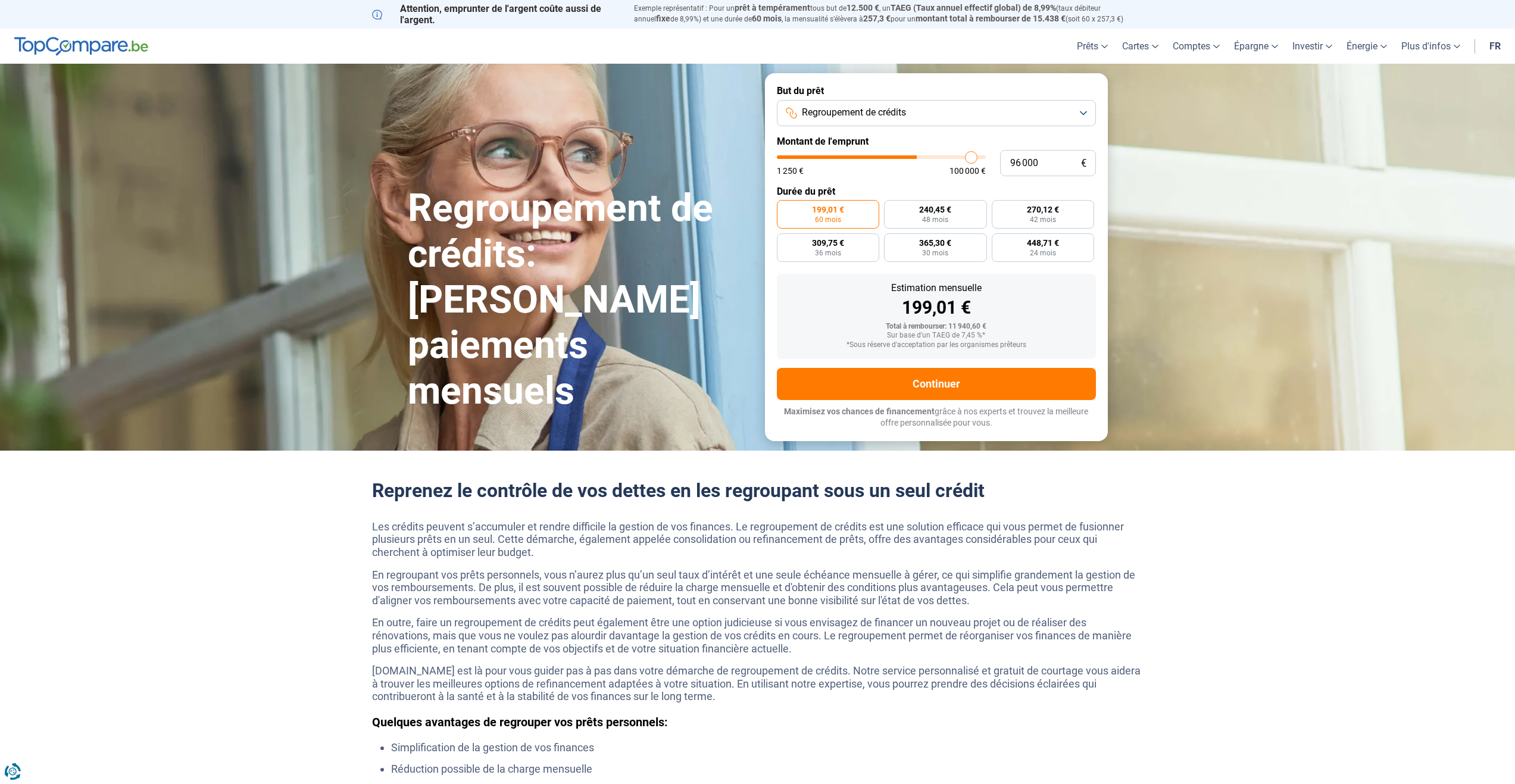
type input "96 500"
type input "96500"
type input "97 250"
type input "97250"
type input "97 750"
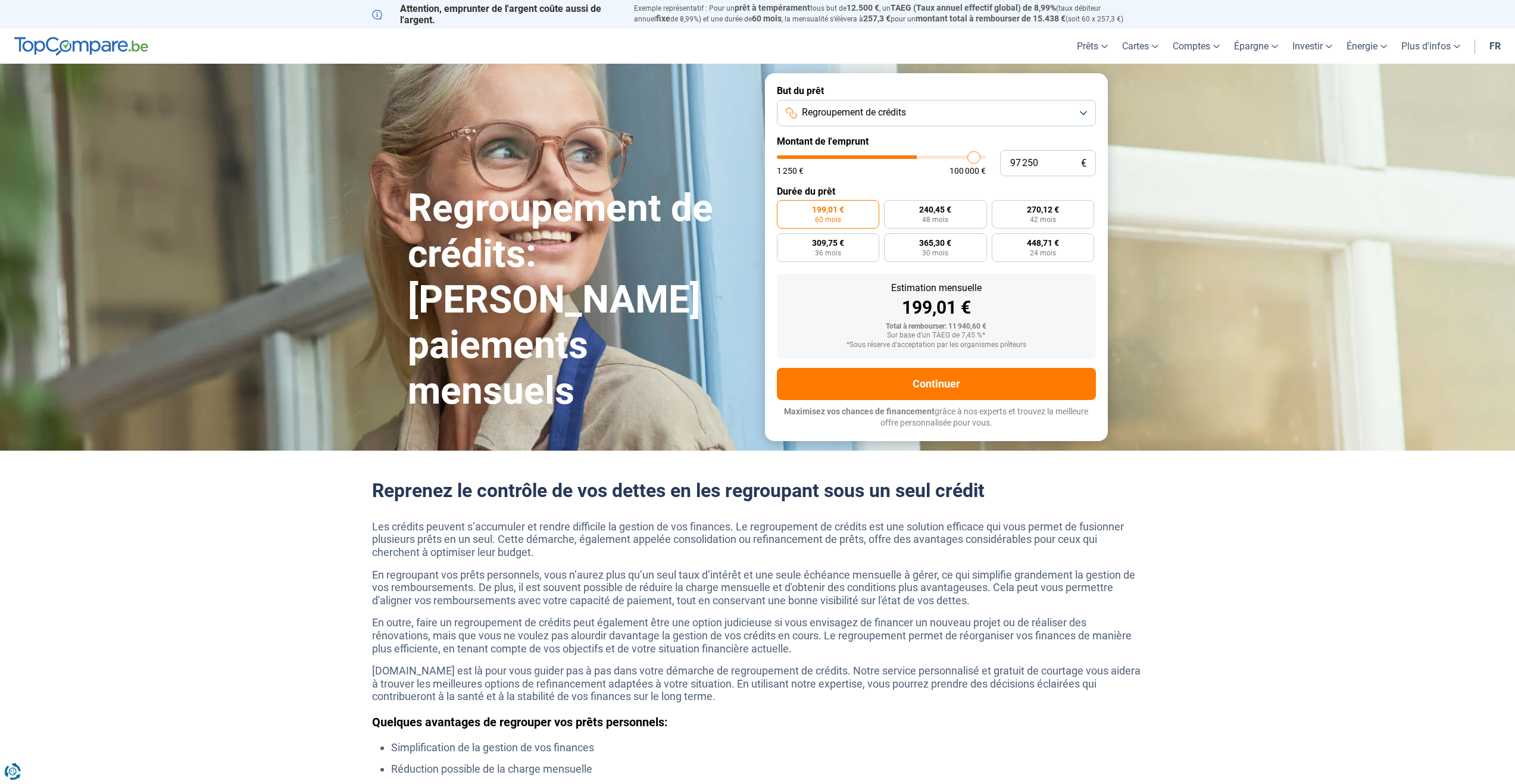
type input "97750"
type input "98 500"
type input "98500"
type input "98 750"
type input "98750"
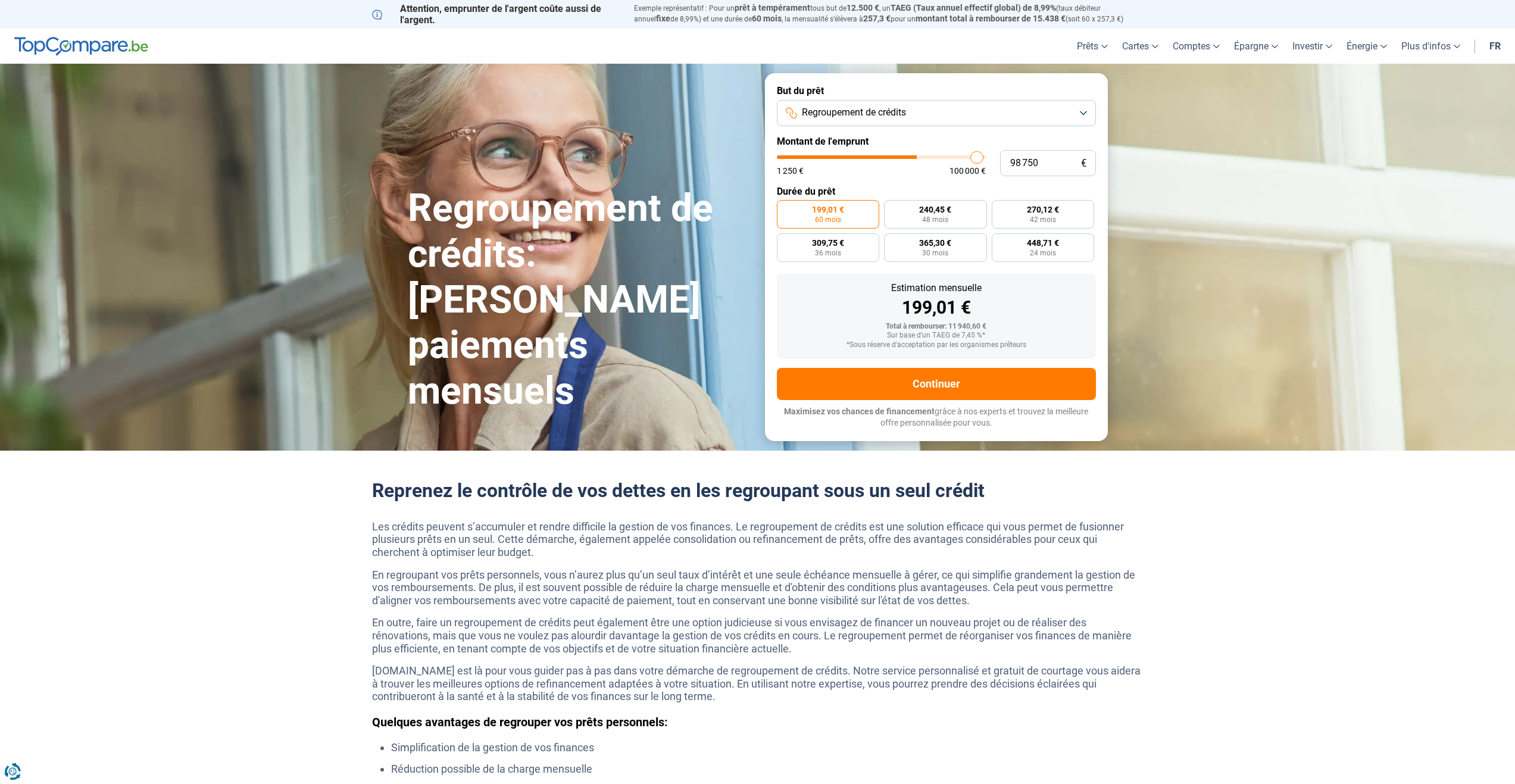
type input "99 250"
type input "99250"
type input "100 000"
drag, startPoint x: 804, startPoint y: 153, endPoint x: 1005, endPoint y: 158, distance: 201.1
type input "100000"
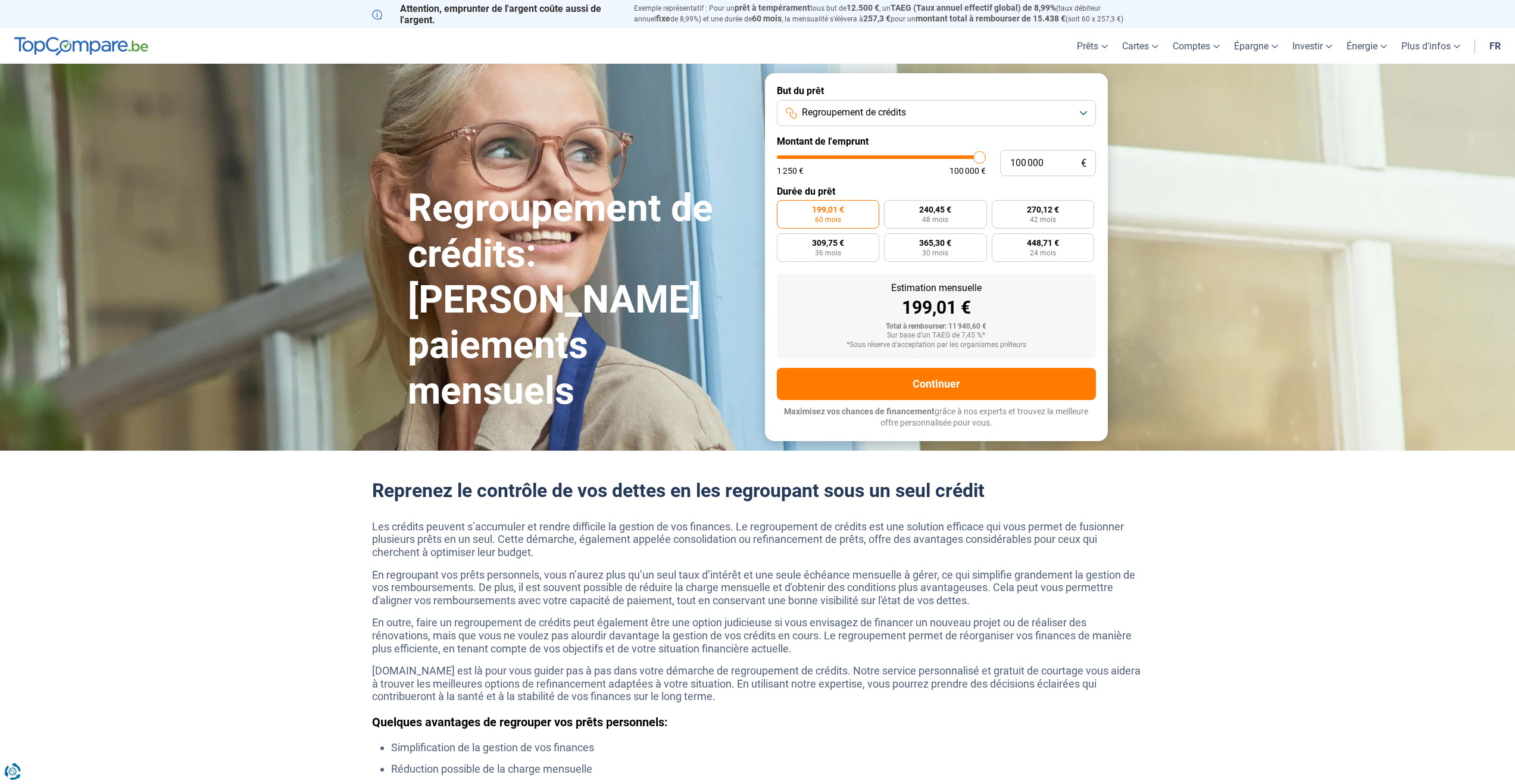
click at [986, 158] on input "range" at bounding box center [881, 157] width 209 height 3
radio input "false"
drag, startPoint x: 889, startPoint y: 310, endPoint x: 977, endPoint y: 307, distance: 88.1
click at [977, 307] on div "1 171,79 €" at bounding box center [936, 307] width 300 height 18
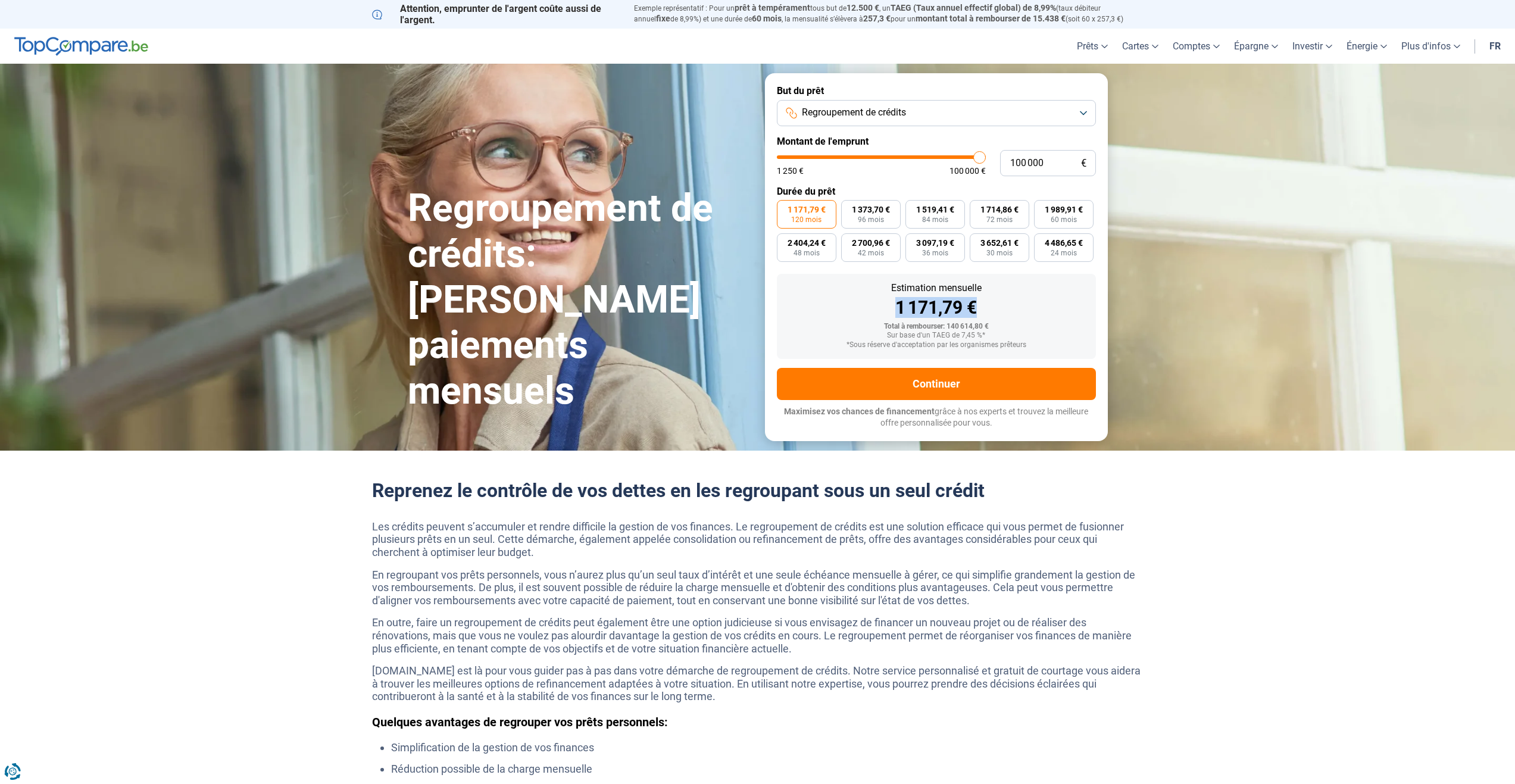
drag, startPoint x: 977, startPoint y: 307, endPoint x: 891, endPoint y: 311, distance: 86.1
click at [891, 311] on div "1 171,79 €" at bounding box center [936, 307] width 300 height 18
click at [1019, 294] on div "Estimation mensuelle 1 171,79 €" at bounding box center [936, 300] width 300 height 34
click at [1020, 294] on div "Estimation mensuelle 1 171,79 €" at bounding box center [936, 300] width 300 height 34
click at [1019, 282] on div "Estimation mensuelle 1 171,79 € Total à rembourser: 140 614,80 € Sur base d'un …" at bounding box center [936, 316] width 319 height 85
